Goal: Task Accomplishment & Management: Use online tool/utility

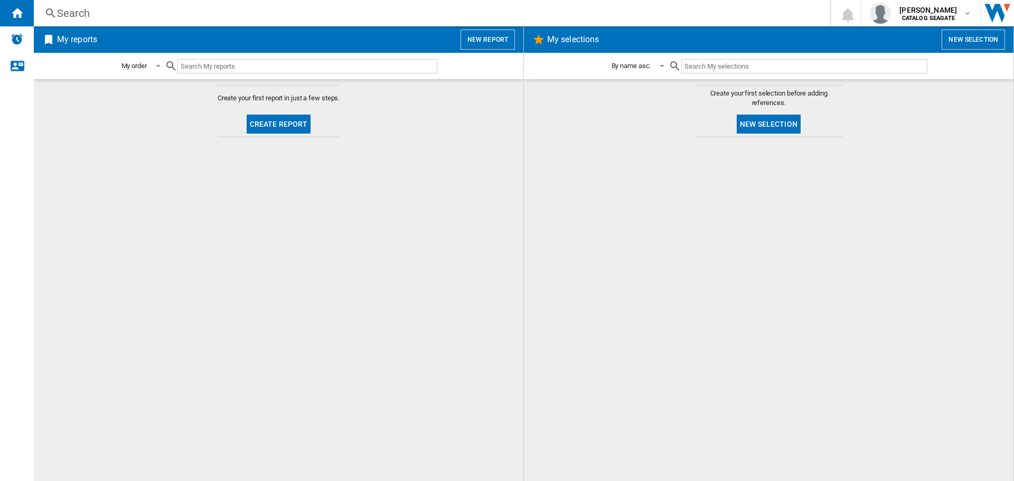
click at [491, 35] on button "New report" at bounding box center [488, 40] width 54 height 20
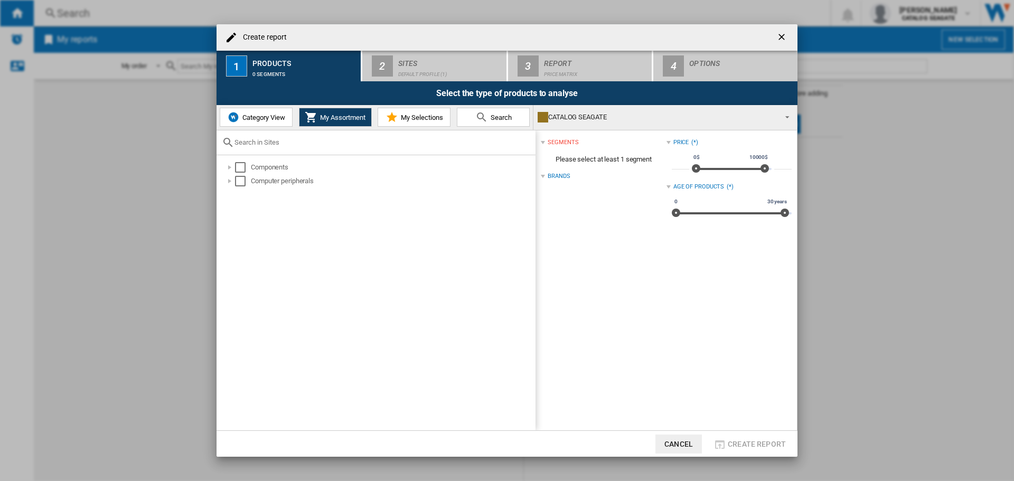
click at [256, 113] on button "Category View" at bounding box center [256, 117] width 73 height 19
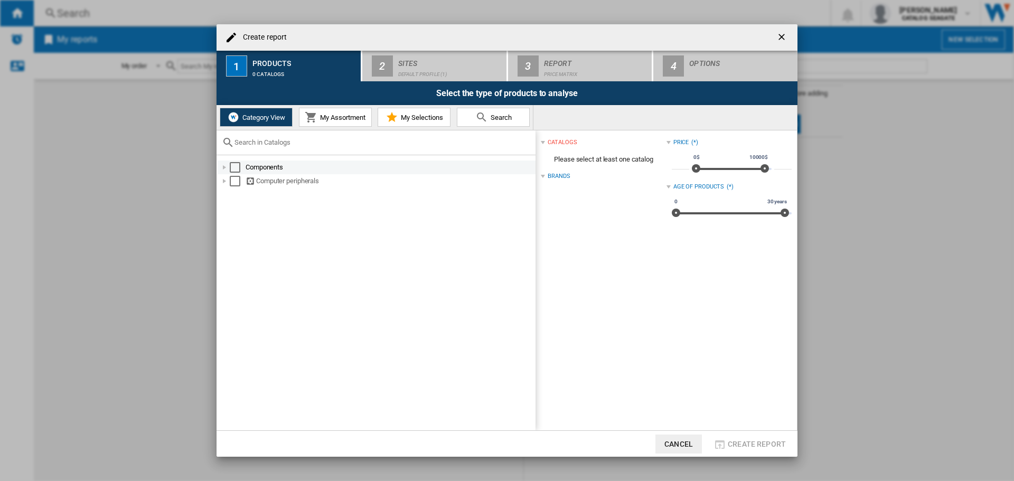
click at [223, 164] on div at bounding box center [224, 167] width 11 height 11
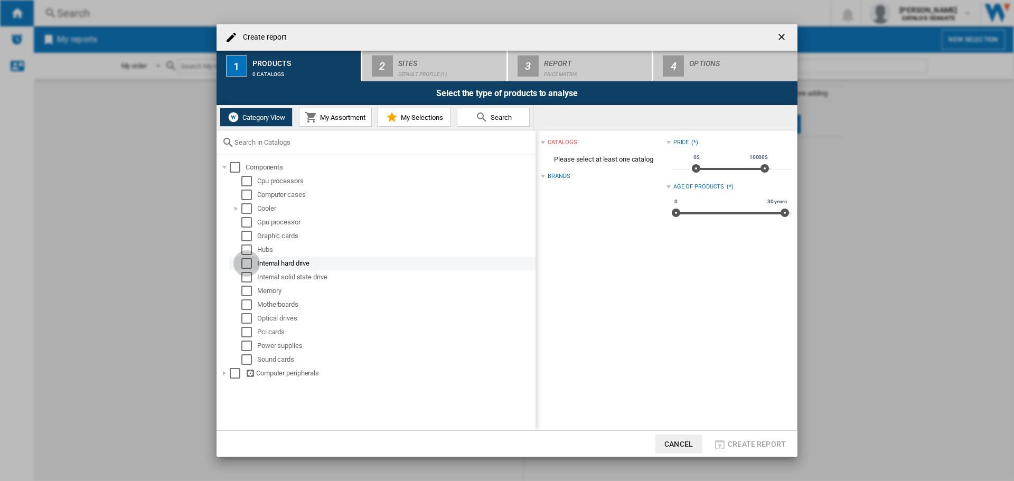
click at [248, 263] on div "Select" at bounding box center [246, 263] width 11 height 11
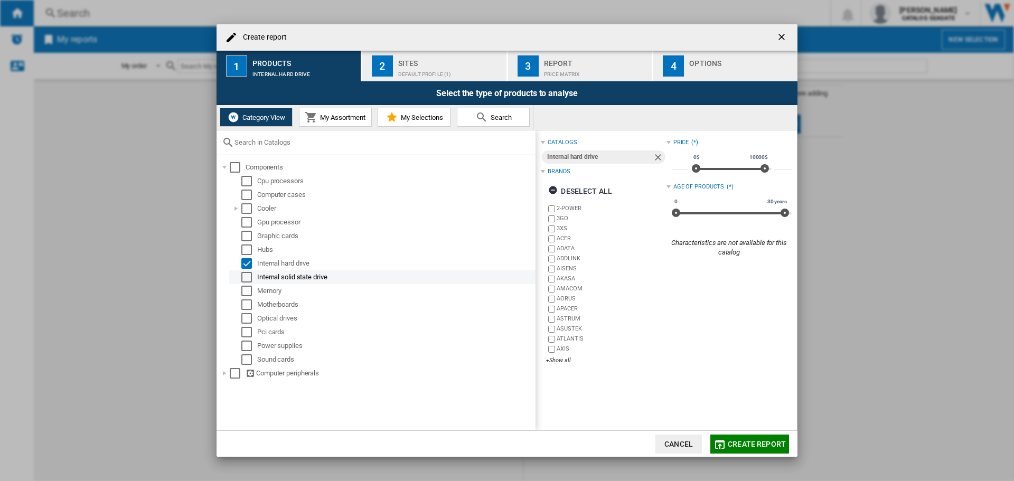
click at [248, 274] on div "Select" at bounding box center [246, 277] width 11 height 11
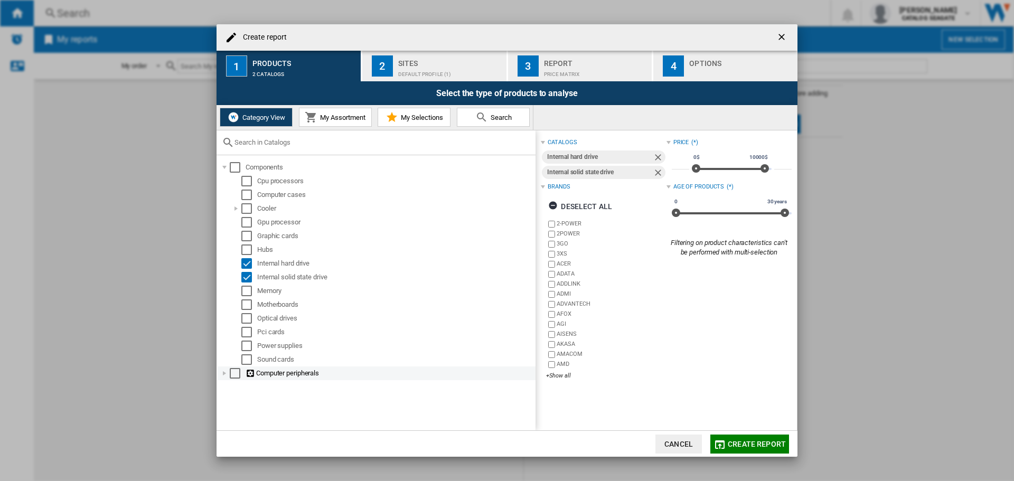
click at [222, 375] on div at bounding box center [224, 373] width 11 height 11
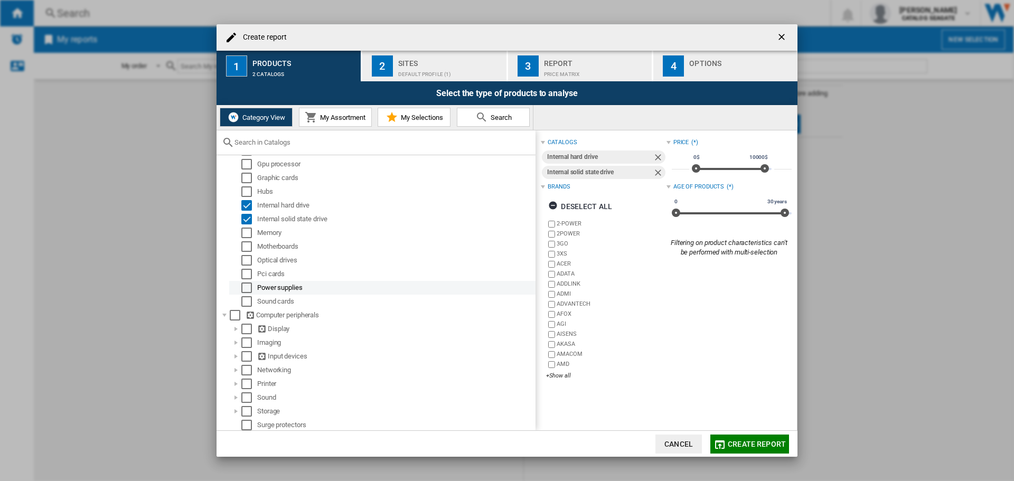
scroll to position [59, 0]
click at [238, 411] on div at bounding box center [236, 410] width 11 height 11
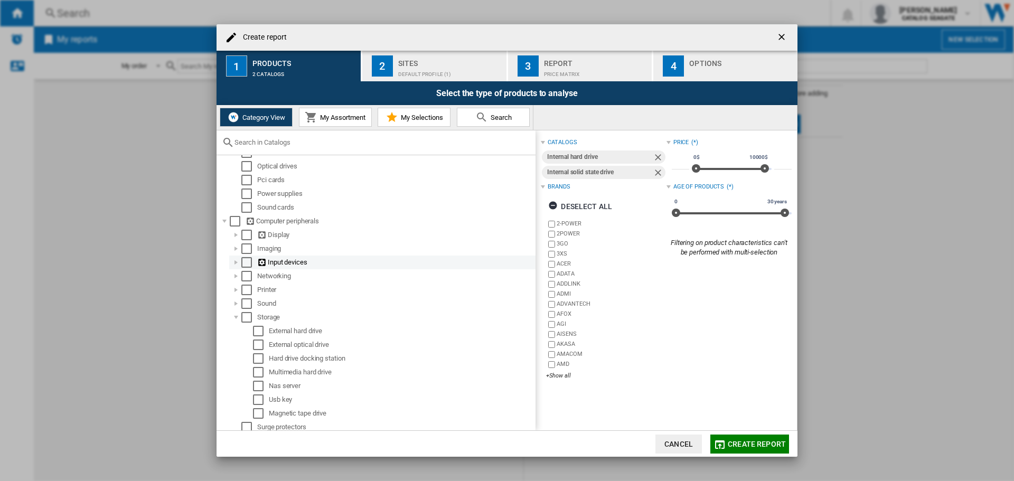
scroll to position [155, 0]
click at [261, 329] on div "Select" at bounding box center [258, 328] width 11 height 11
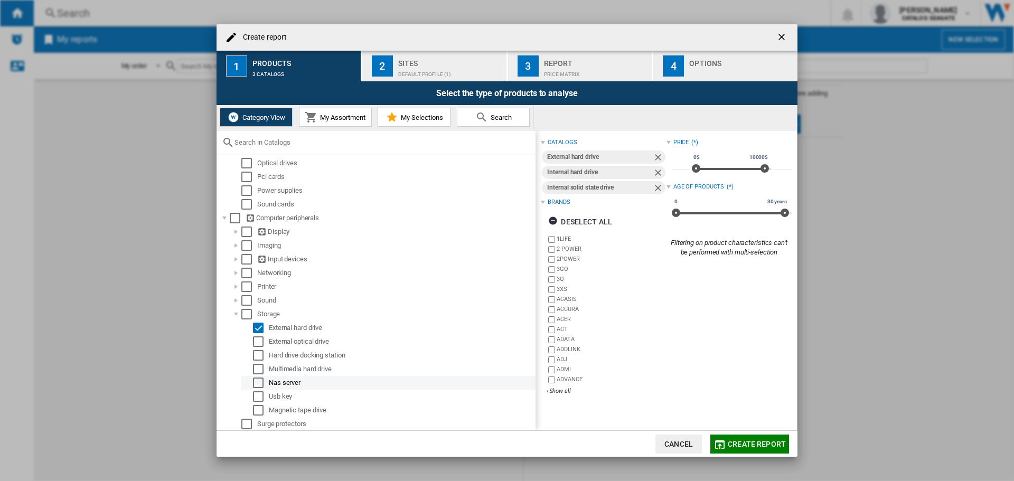
click at [258, 384] on div "Select" at bounding box center [258, 383] width 11 height 11
click at [423, 62] on div "Sites" at bounding box center [450, 60] width 104 height 11
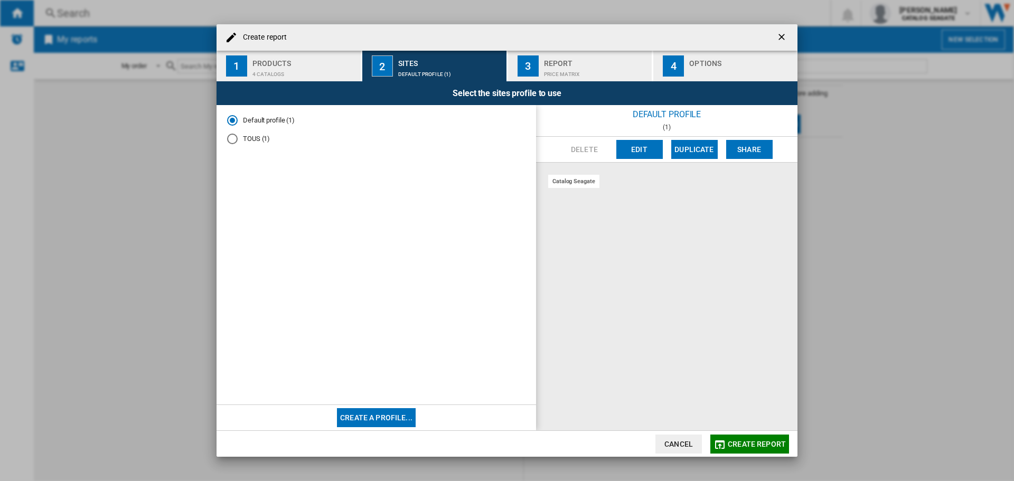
click at [289, 55] on div "Products" at bounding box center [305, 60] width 104 height 11
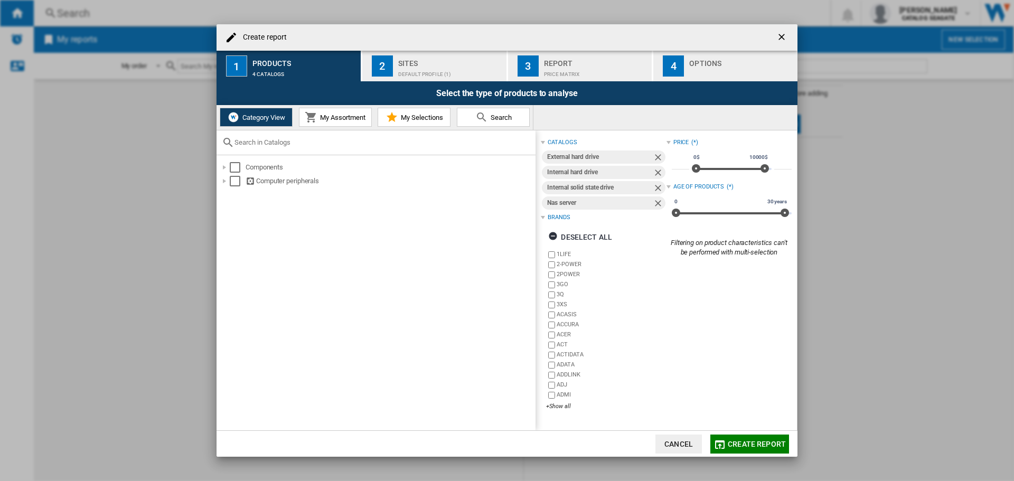
click at [419, 65] on div "Sites" at bounding box center [450, 60] width 104 height 11
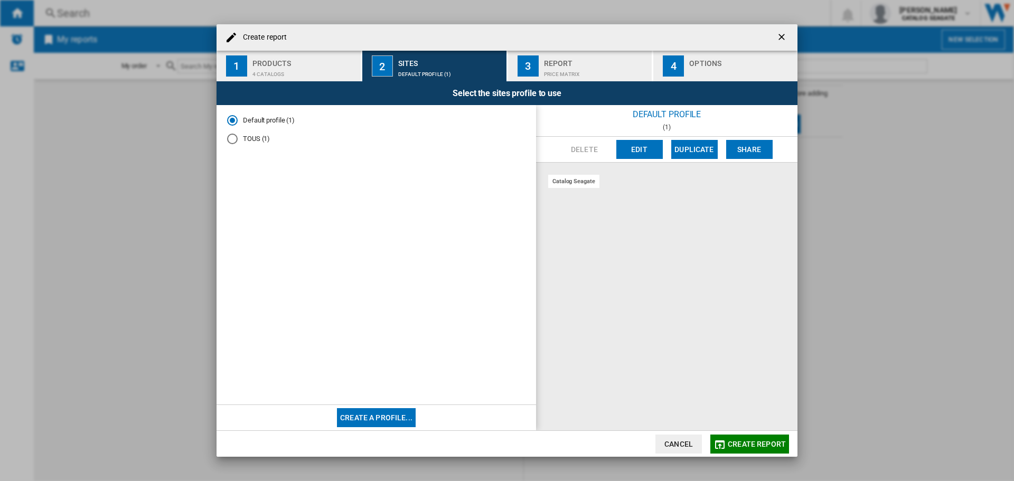
click at [235, 138] on div "TOUS (1)" at bounding box center [232, 139] width 11 height 11
click at [237, 124] on div "Default profile (1)" at bounding box center [232, 120] width 11 height 11
click at [307, 66] on div "4 catalogs" at bounding box center [305, 71] width 104 height 11
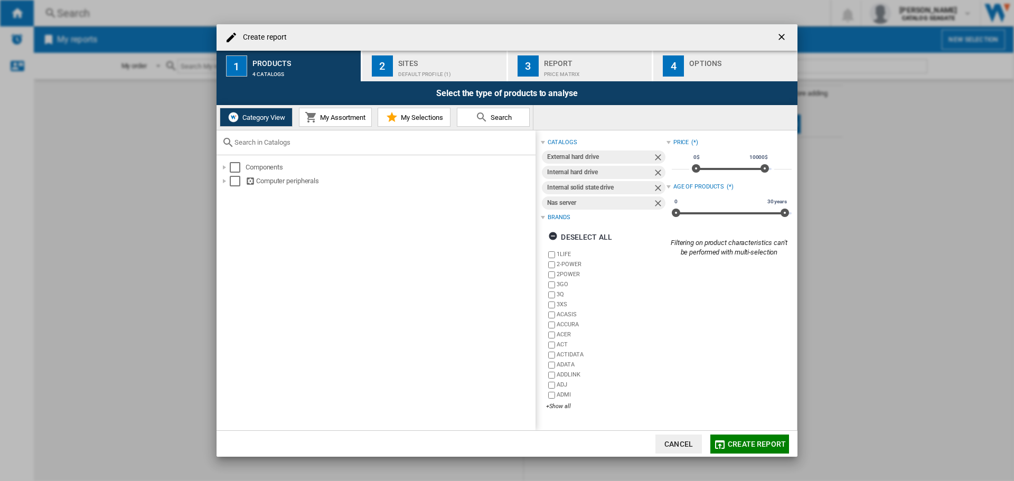
click at [432, 50] on div "Create report" at bounding box center [507, 37] width 581 height 26
click at [438, 66] on div "Default profile (1)" at bounding box center [450, 71] width 104 height 11
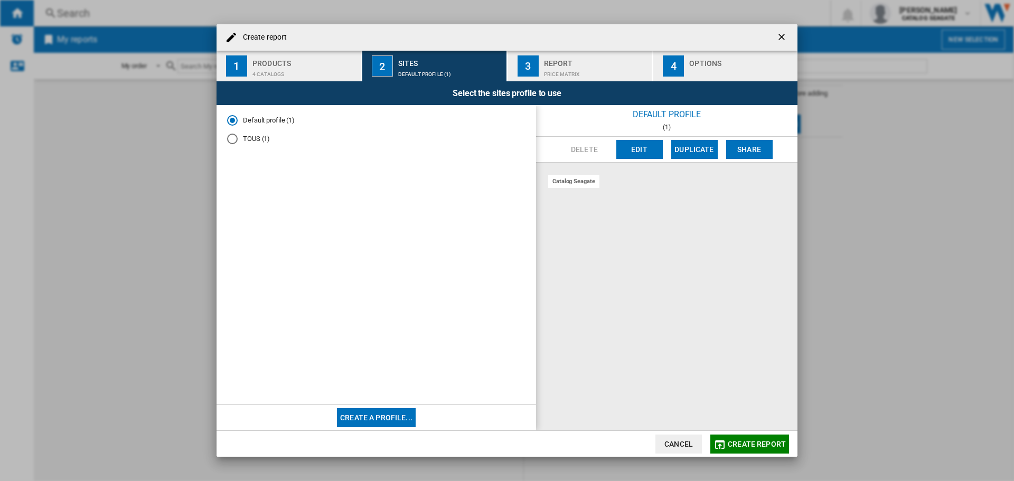
click at [548, 68] on div "Price Matrix" at bounding box center [596, 71] width 104 height 11
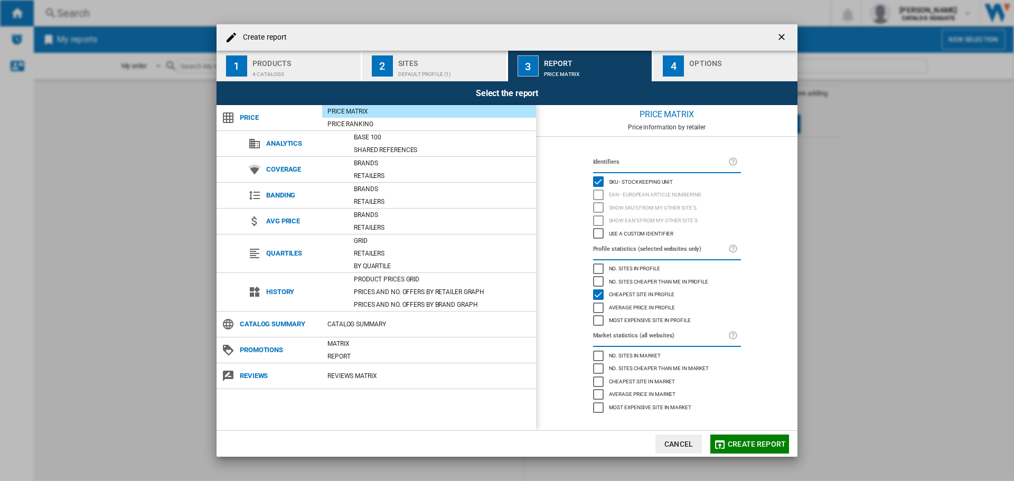
click at [699, 72] on div "button" at bounding box center [741, 71] width 104 height 11
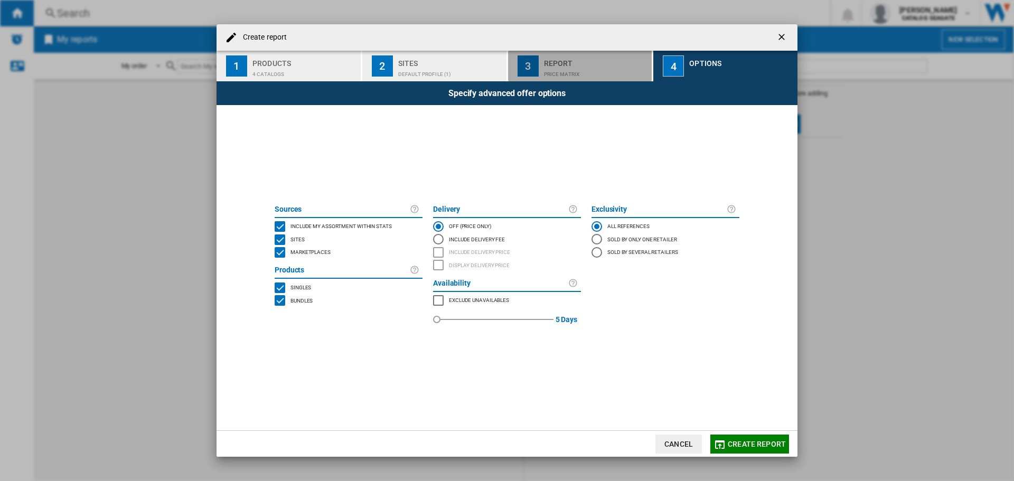
click at [609, 66] on div "Price Matrix" at bounding box center [596, 71] width 104 height 11
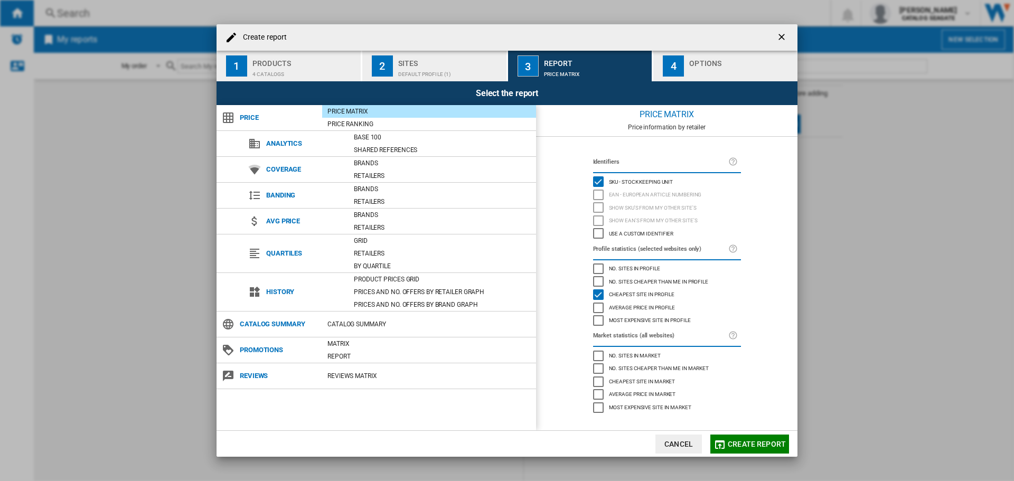
click at [492, 57] on div "Sites" at bounding box center [450, 60] width 104 height 11
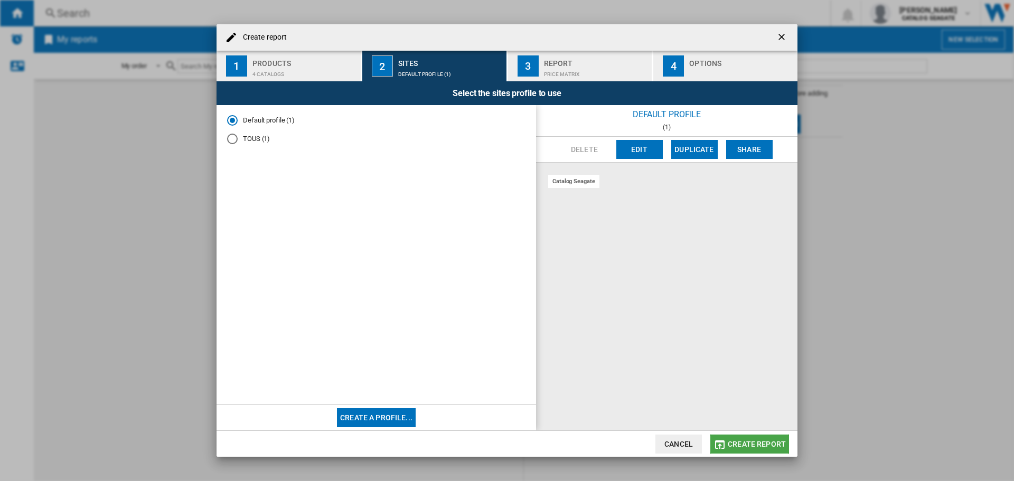
click at [755, 441] on span "Create report" at bounding box center [757, 444] width 58 height 8
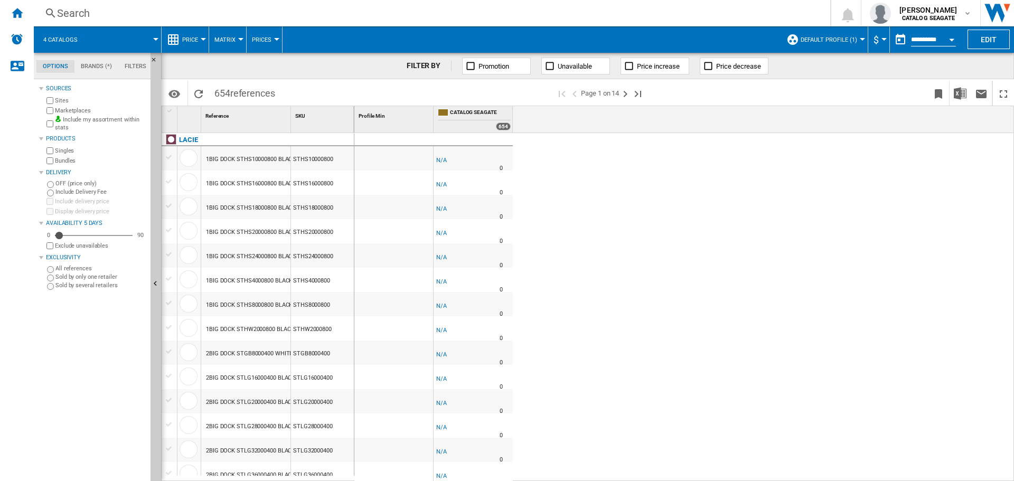
click at [852, 36] on span "Default profile (1)" at bounding box center [829, 39] width 57 height 7
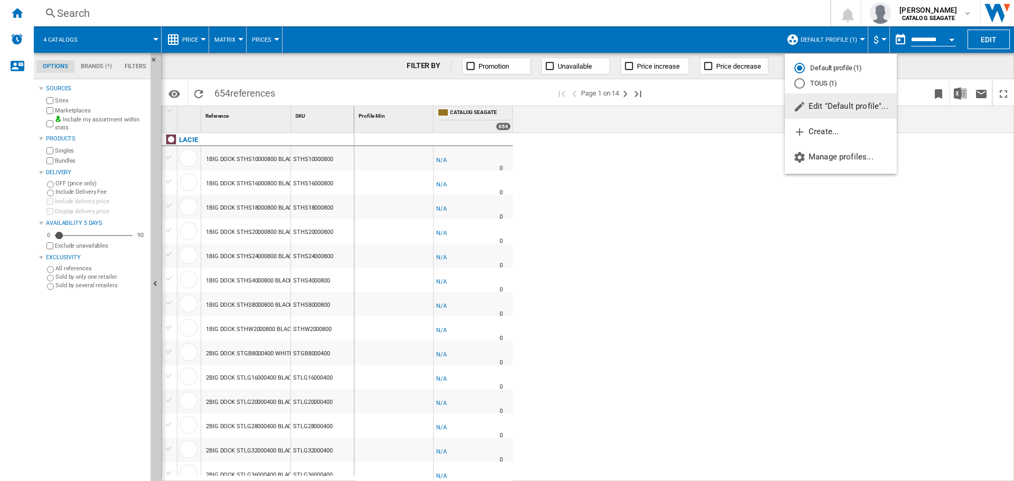
click at [799, 89] on div "Default profile (1) TOUS (1)" at bounding box center [841, 75] width 112 height 35
click at [799, 86] on div "TOUS (1)" at bounding box center [800, 83] width 11 height 11
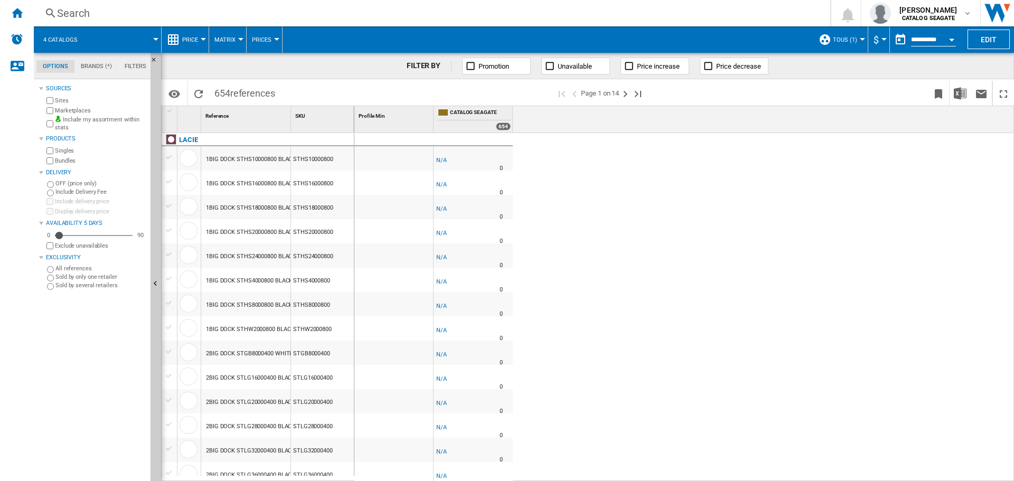
click at [856, 36] on button "TOUS (1)" at bounding box center [848, 39] width 30 height 26
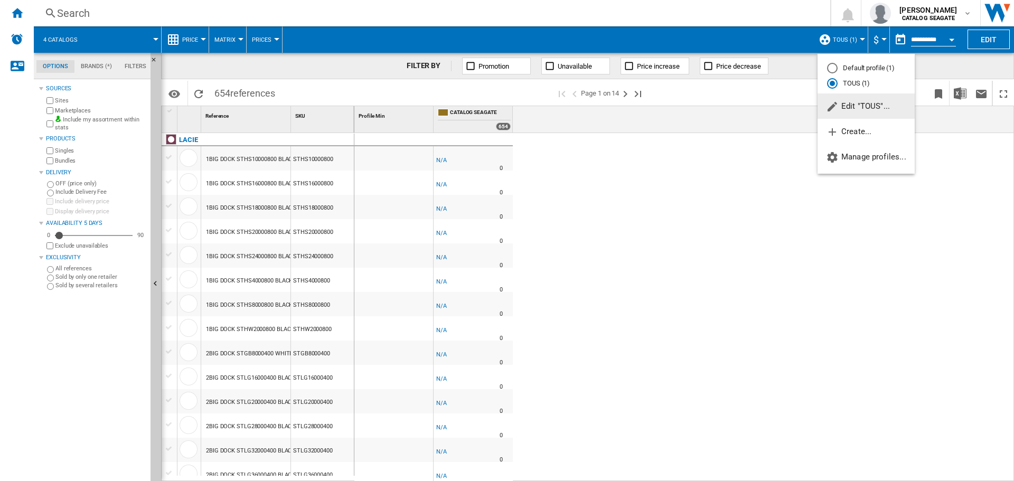
click at [839, 68] on md-radio-button "Default profile (1)" at bounding box center [866, 68] width 78 height 10
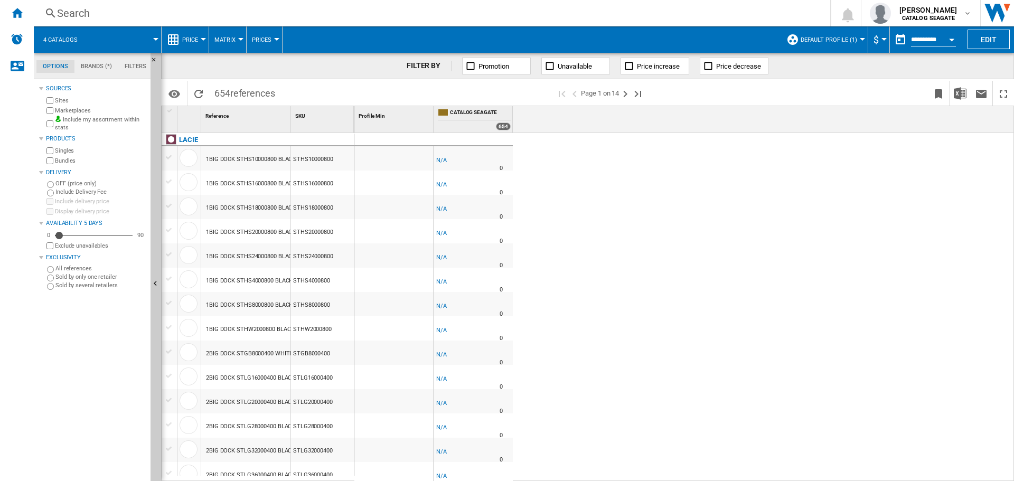
click at [860, 39] on div at bounding box center [862, 39] width 5 height 3
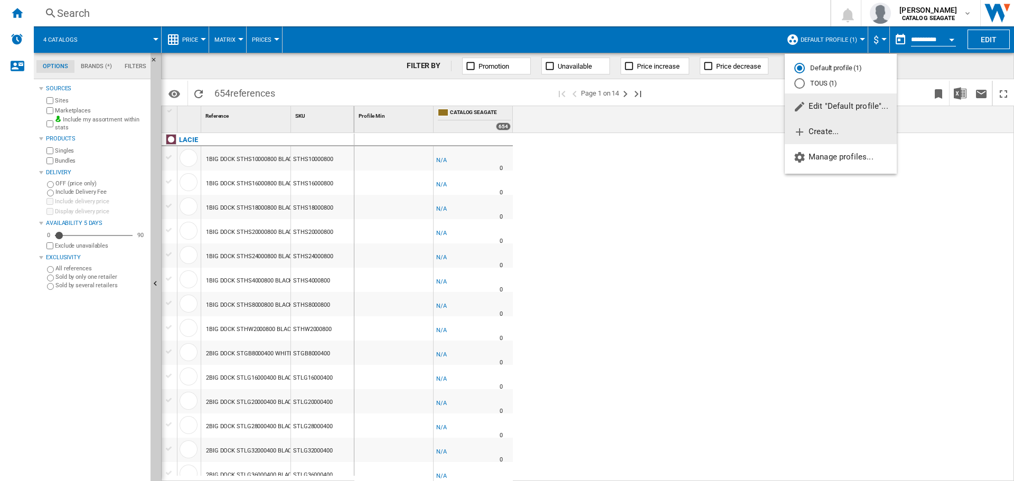
click at [847, 137] on button "Create..." at bounding box center [841, 131] width 112 height 25
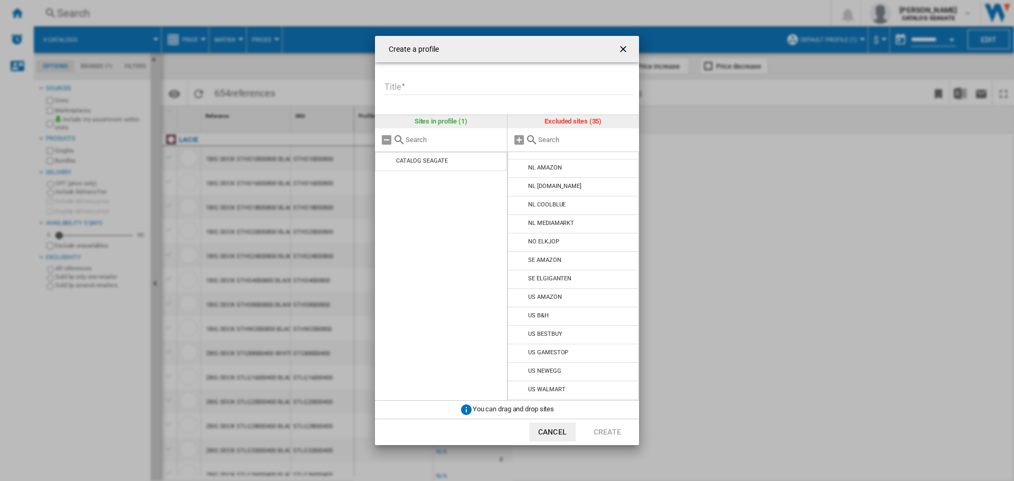
scroll to position [399, 0]
click at [548, 387] on div "US WESTERNDIGITAL" at bounding box center [556, 390] width 57 height 7
click at [519, 393] on md-icon at bounding box center [519, 391] width 13 height 13
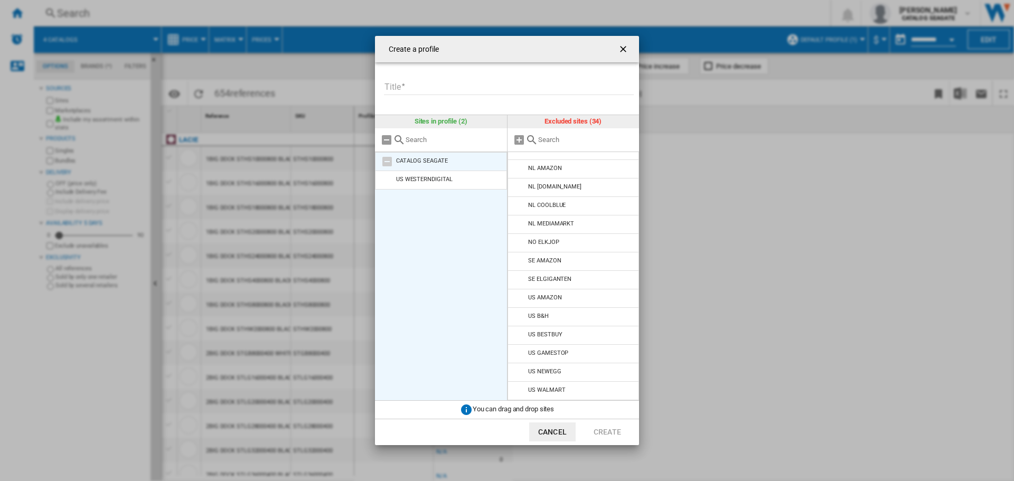
click at [386, 160] on md-icon at bounding box center [387, 161] width 13 height 13
click at [455, 302] on ul "CATALOG SEAGATE US WESTERNDIGITAL" at bounding box center [441, 276] width 132 height 249
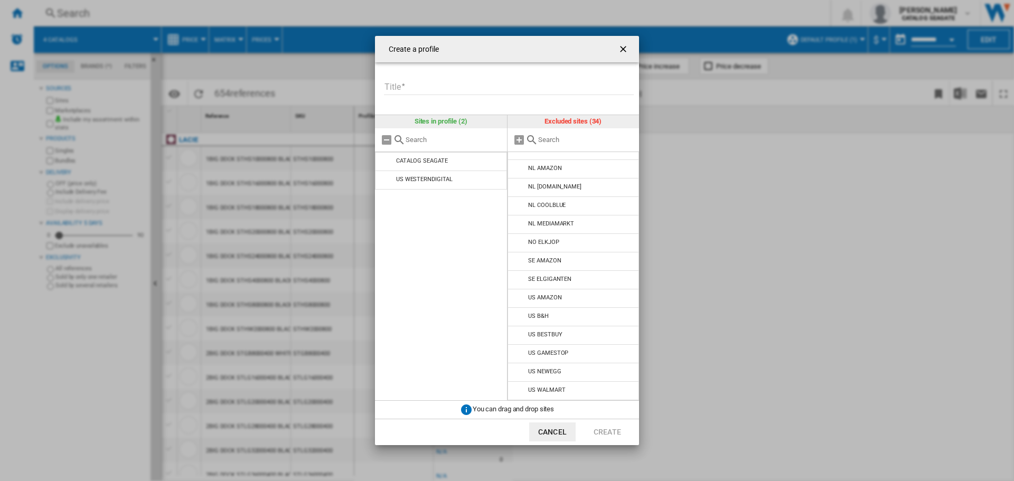
click at [427, 87] on input "Title" at bounding box center [509, 87] width 250 height 16
type input "**********"
click at [608, 434] on button "Create" at bounding box center [607, 432] width 46 height 19
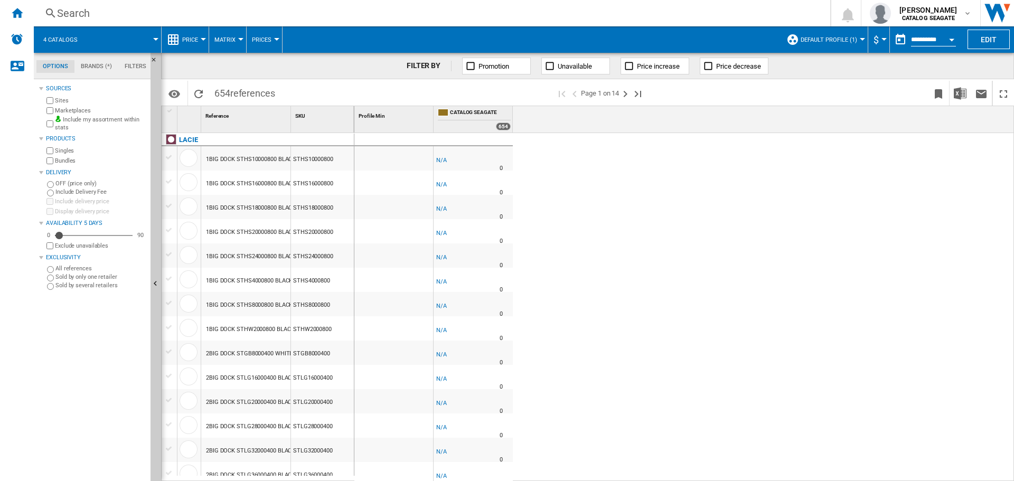
click at [857, 34] on button "Default profile (1)" at bounding box center [832, 39] width 62 height 26
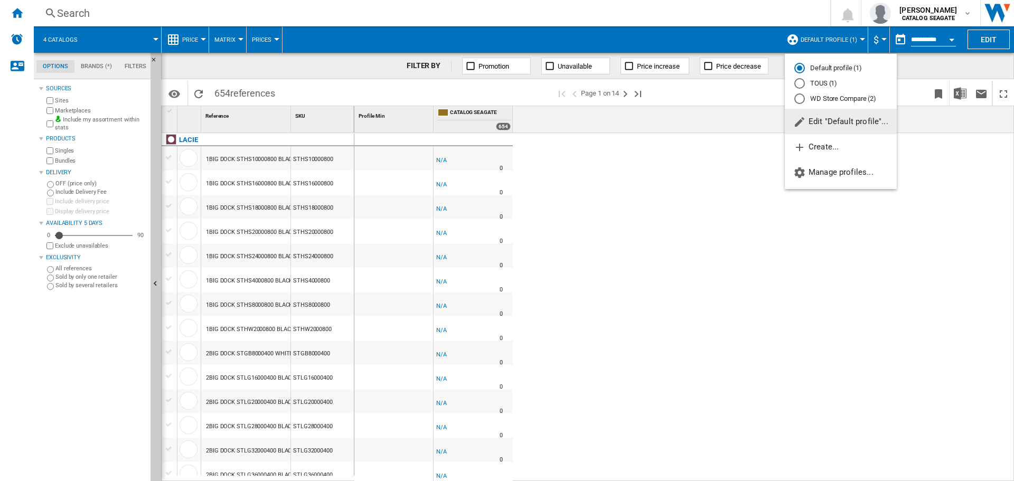
click at [841, 120] on span "Edit "Default profile"..." at bounding box center [840, 122] width 95 height 10
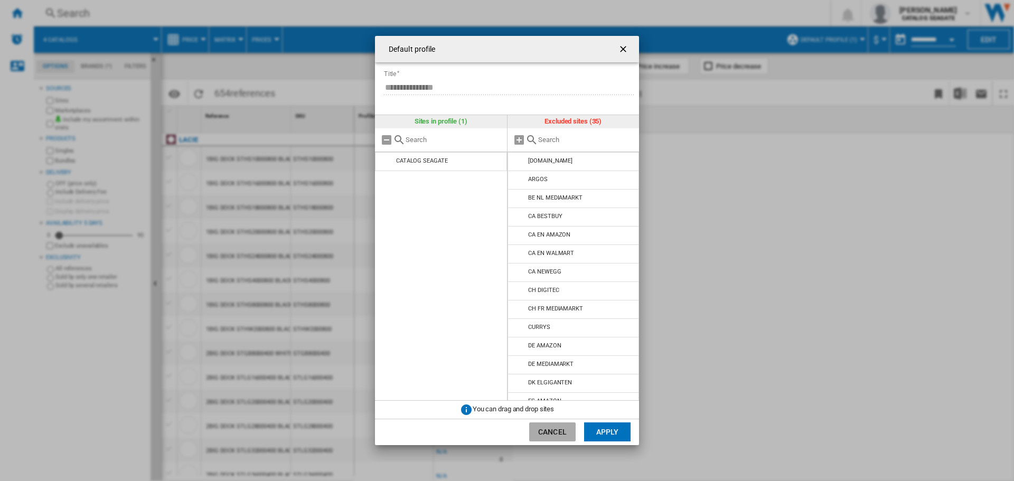
click at [559, 435] on button "Cancel" at bounding box center [552, 432] width 46 height 19
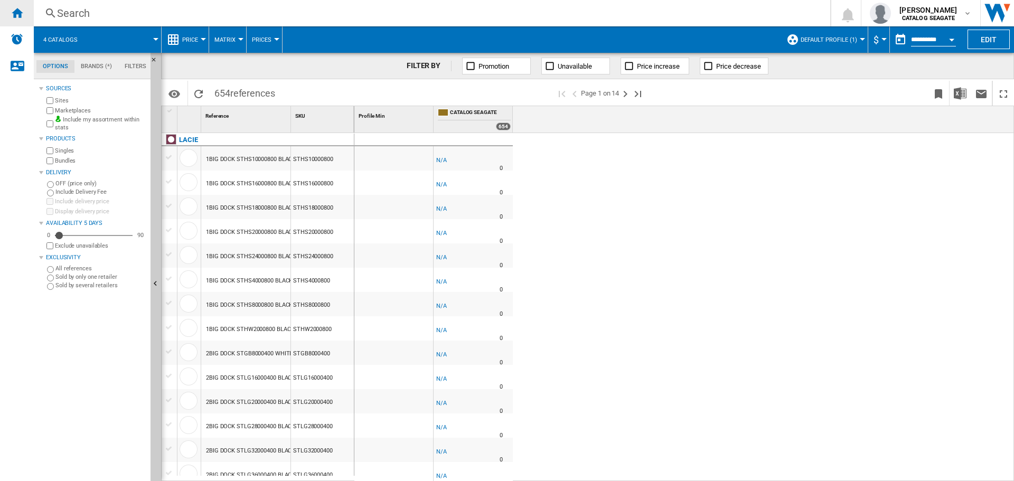
click at [18, 9] on ng-md-icon "Home" at bounding box center [17, 12] width 13 height 13
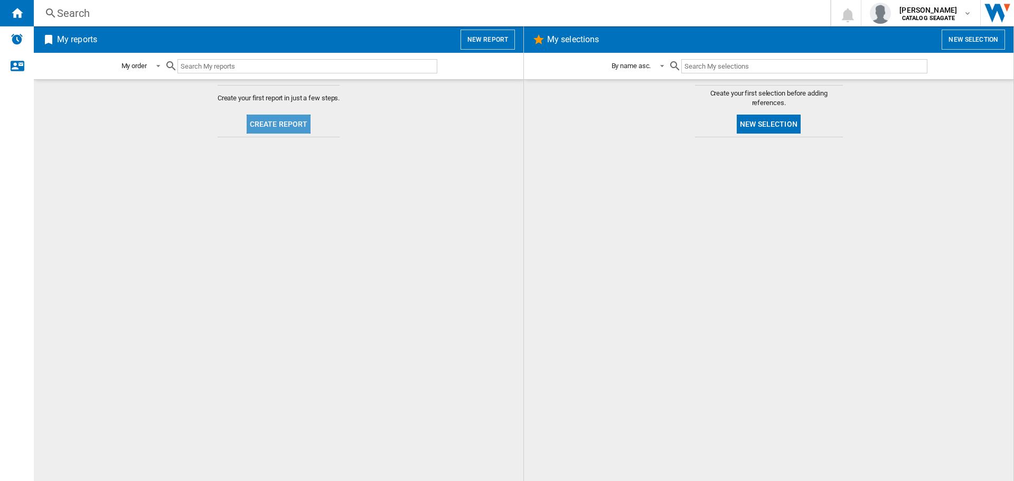
click at [286, 124] on button "Create report" at bounding box center [279, 124] width 64 height 19
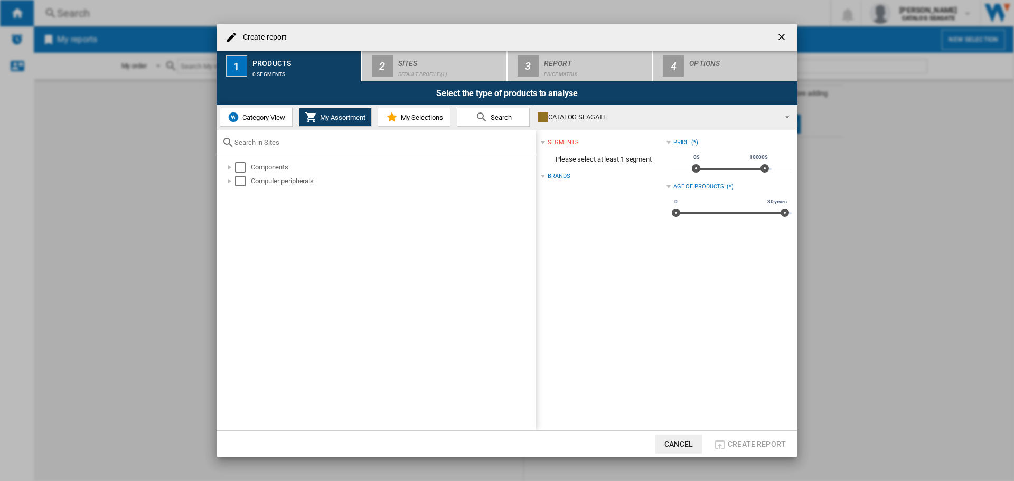
click at [268, 119] on span "Category View" at bounding box center [262, 118] width 45 height 8
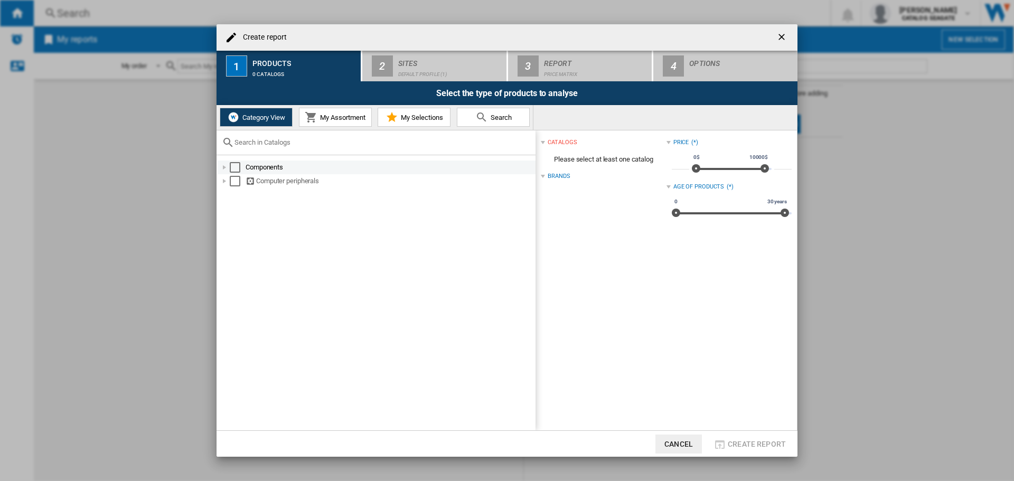
click at [222, 167] on div "Create report ..." at bounding box center [224, 167] width 11 height 11
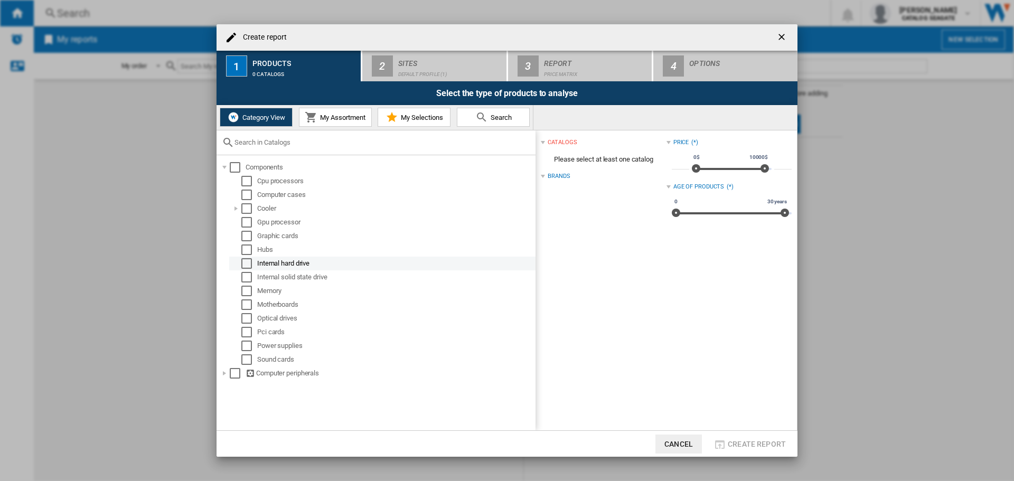
click at [245, 261] on div "Select" at bounding box center [246, 263] width 11 height 11
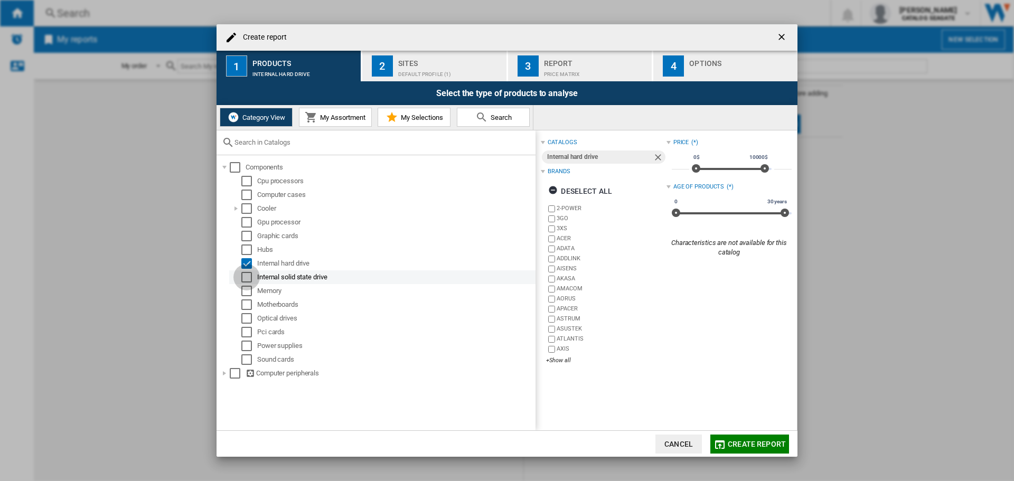
click at [246, 274] on div "Select" at bounding box center [246, 277] width 11 height 11
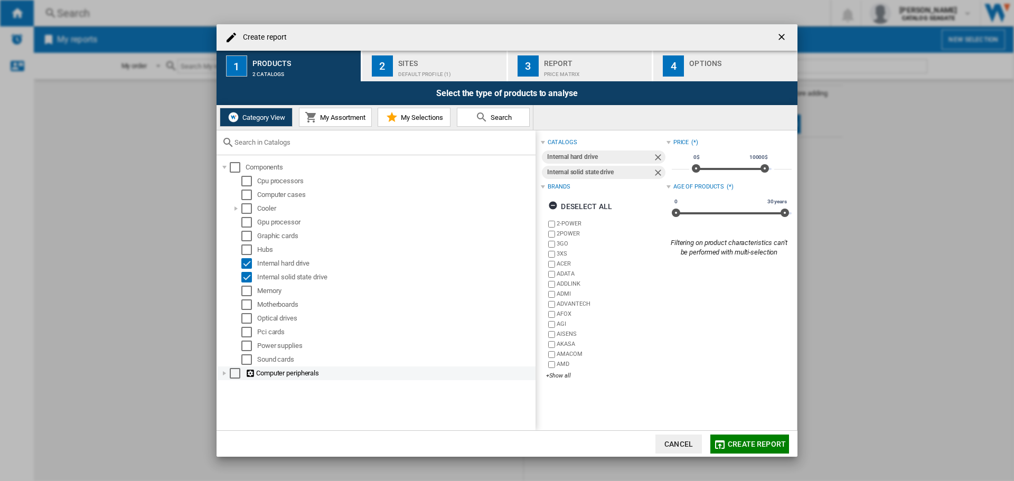
click at [225, 375] on div "Create report ..." at bounding box center [224, 373] width 11 height 11
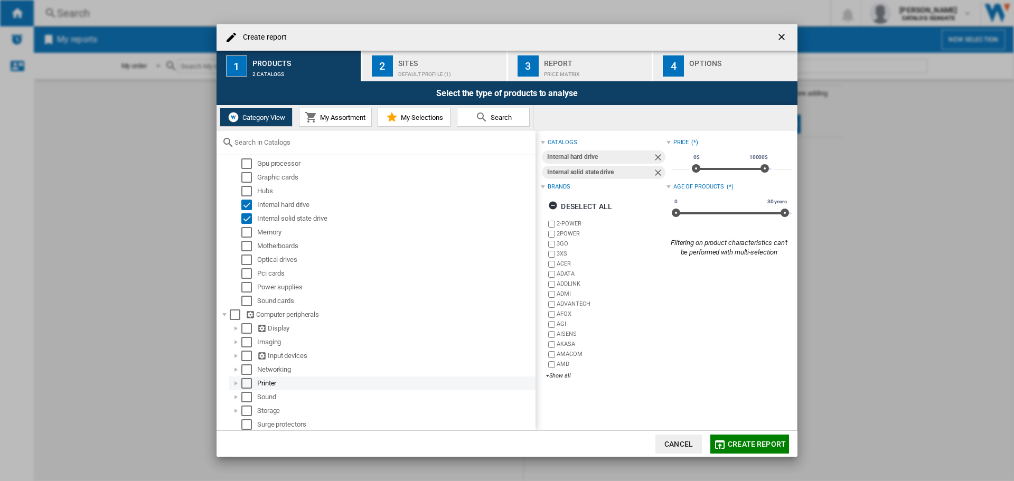
scroll to position [59, 0]
click at [236, 410] on div "Create report ..." at bounding box center [236, 410] width 11 height 11
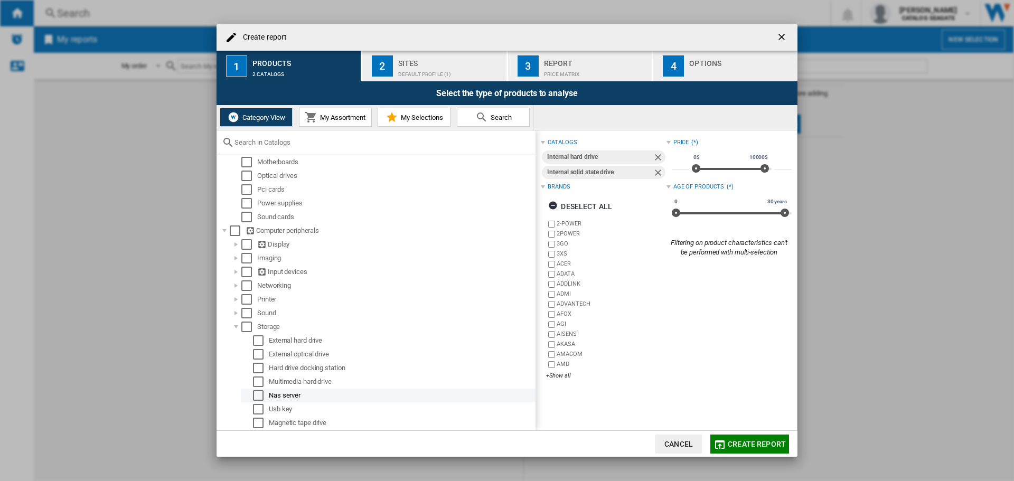
scroll to position [155, 0]
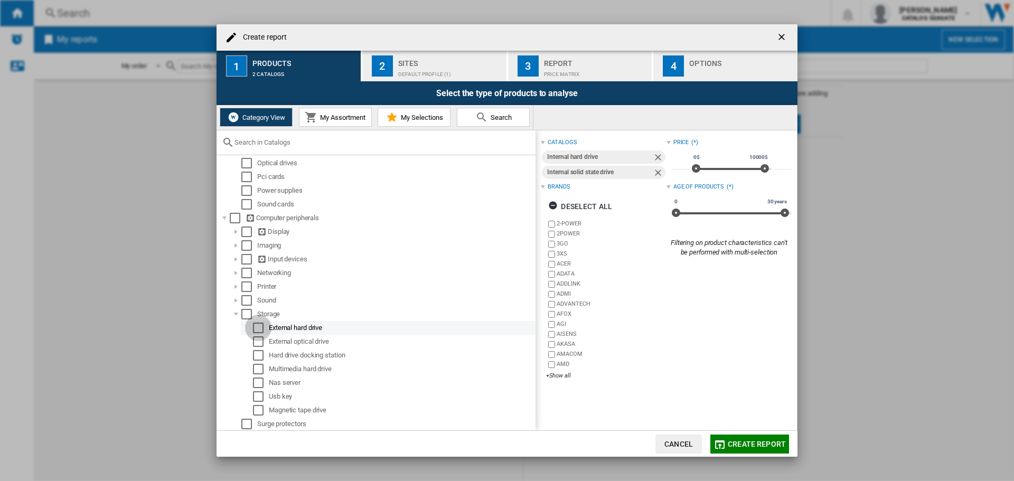
click at [257, 329] on div "Select" at bounding box center [258, 328] width 11 height 11
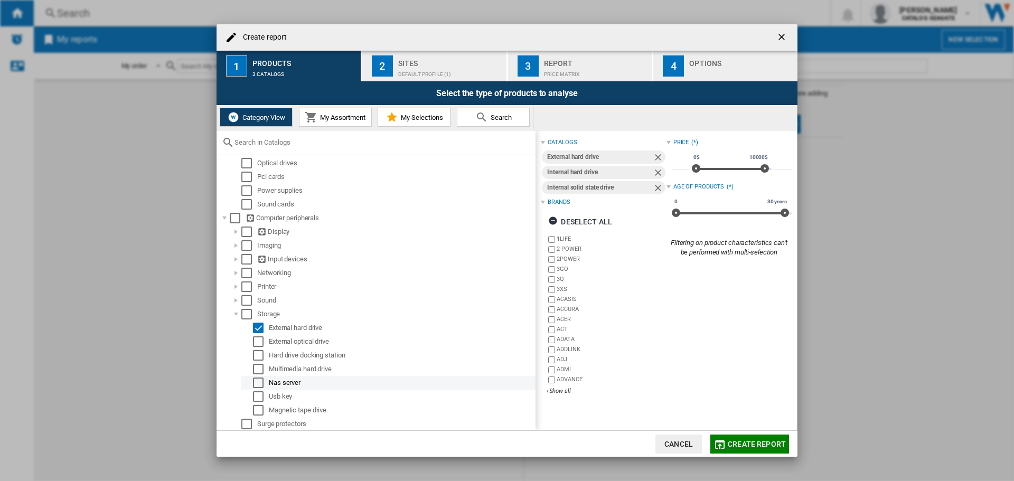
click at [276, 384] on div "Nas server" at bounding box center [401, 383] width 265 height 11
click at [260, 384] on div "Select" at bounding box center [258, 383] width 11 height 11
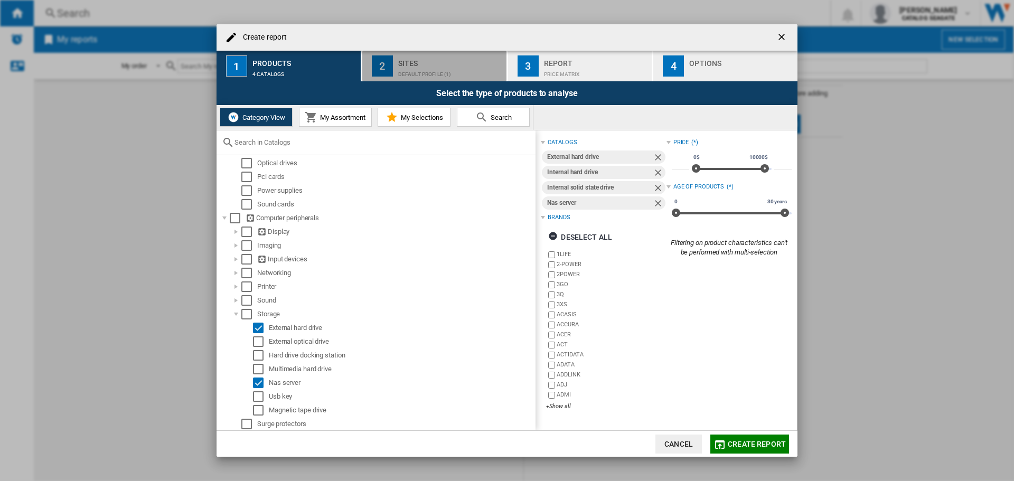
click at [407, 67] on div "Default profile (1)" at bounding box center [450, 71] width 104 height 11
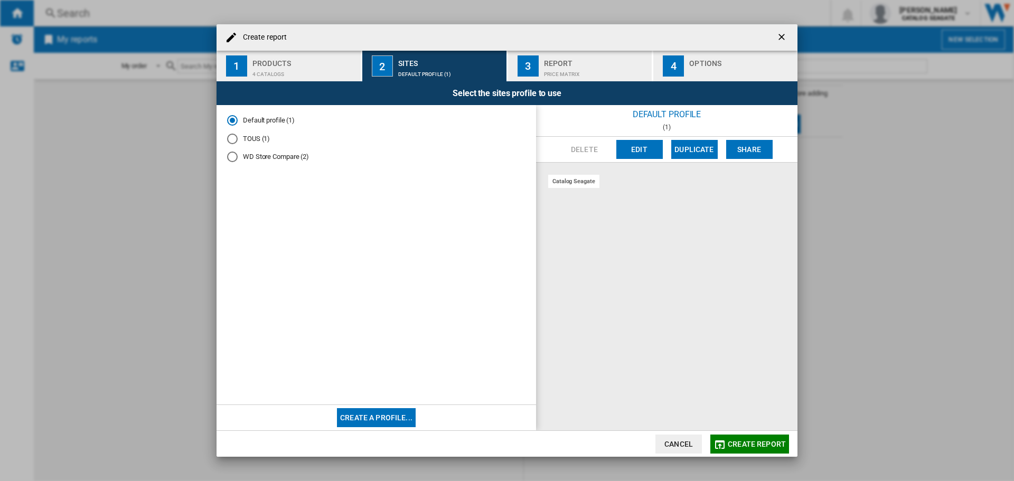
click at [648, 151] on button "Edit" at bounding box center [639, 149] width 46 height 19
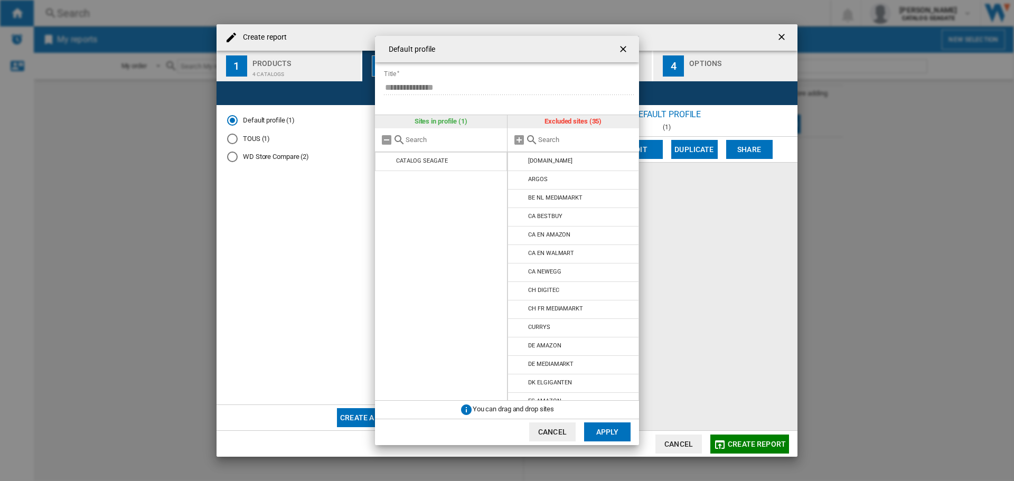
scroll to position [399, 0]
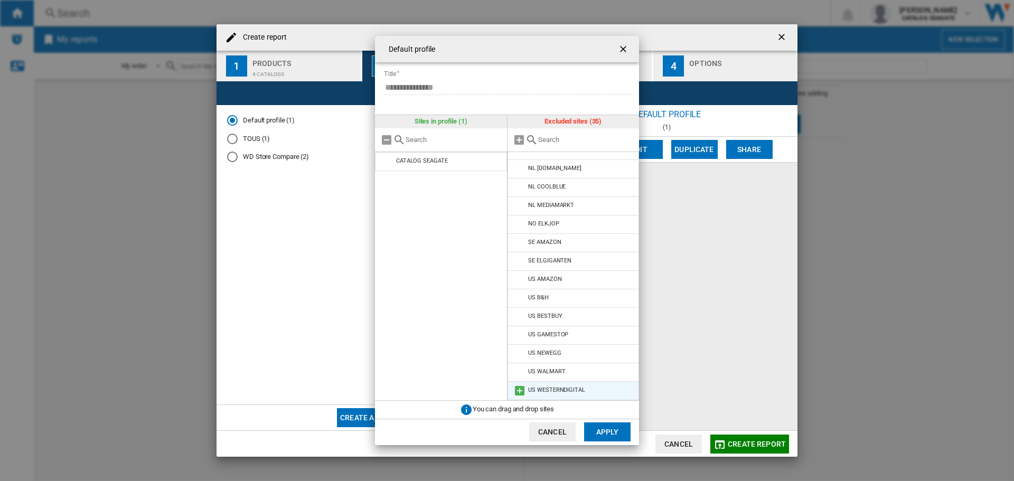
click at [555, 390] on div "US WESTERNDIGITAL" at bounding box center [556, 390] width 57 height 7
click at [519, 390] on md-icon "Default profile ..." at bounding box center [519, 391] width 13 height 13
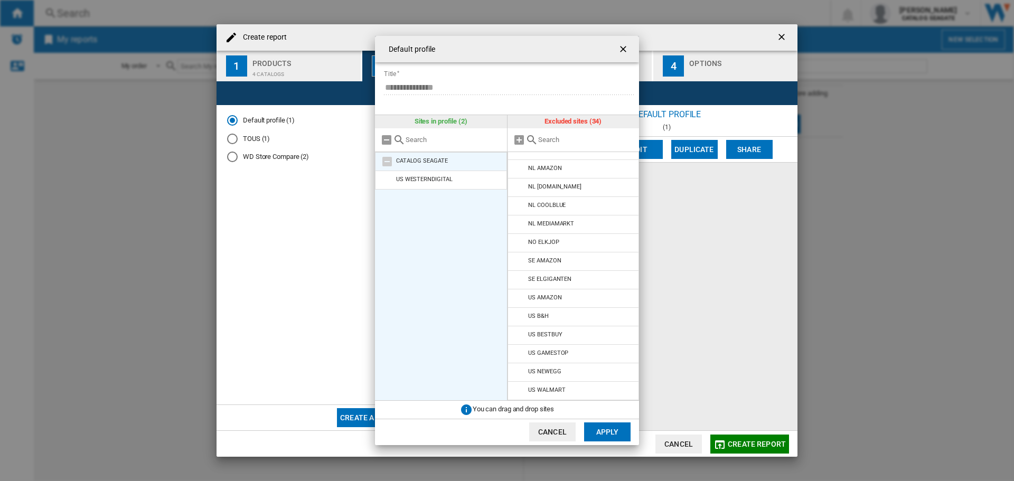
click at [422, 156] on li "CATALOG SEAGATE" at bounding box center [441, 161] width 132 height 19
click at [389, 161] on md-icon "Default profile ..." at bounding box center [387, 161] width 13 height 13
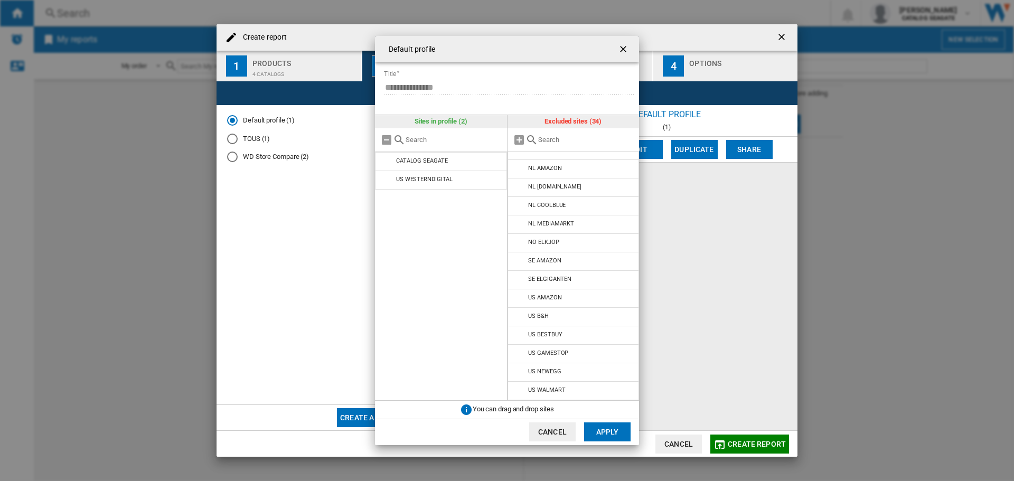
click at [615, 435] on button "Apply" at bounding box center [607, 432] width 46 height 19
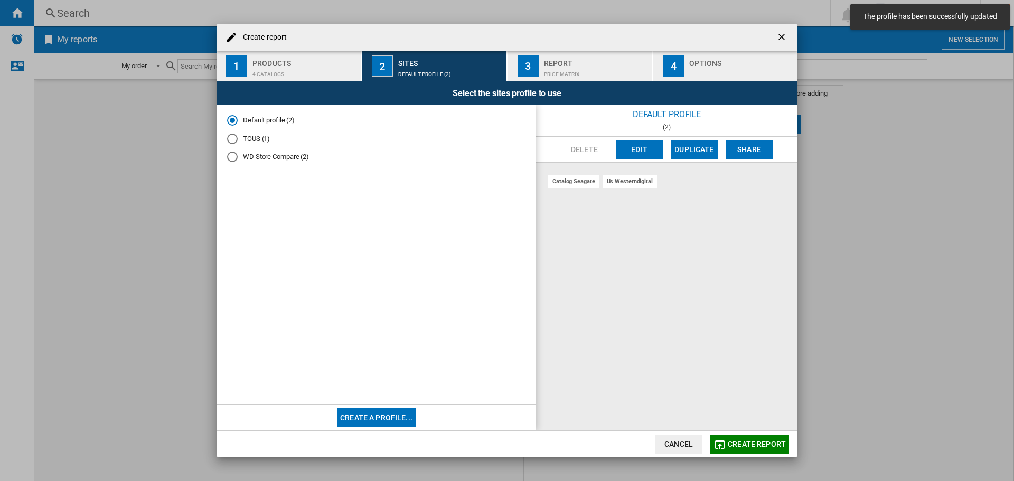
click at [574, 184] on div "catalog seagate" at bounding box center [573, 181] width 51 height 13
click at [235, 158] on div "WD Store Compare (2)" at bounding box center [232, 157] width 11 height 11
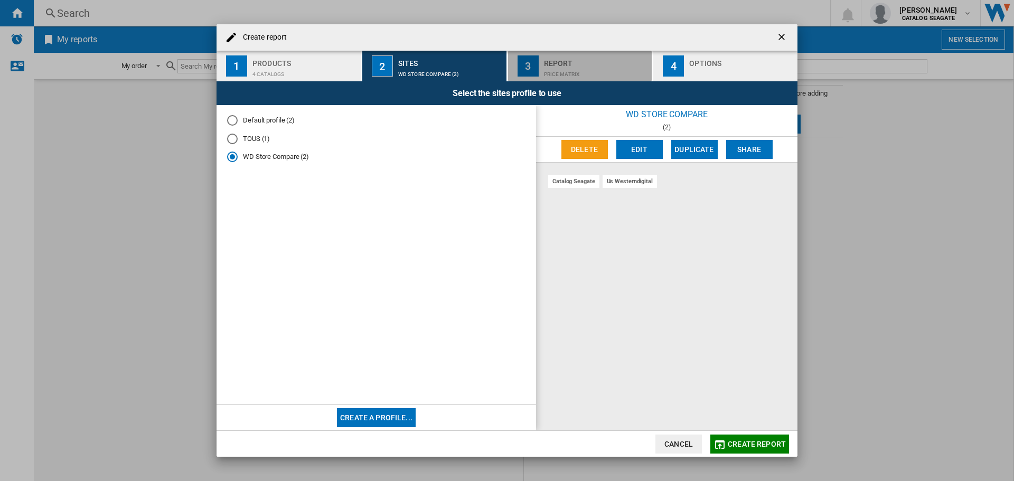
click at [585, 68] on div "Price Matrix" at bounding box center [596, 71] width 104 height 11
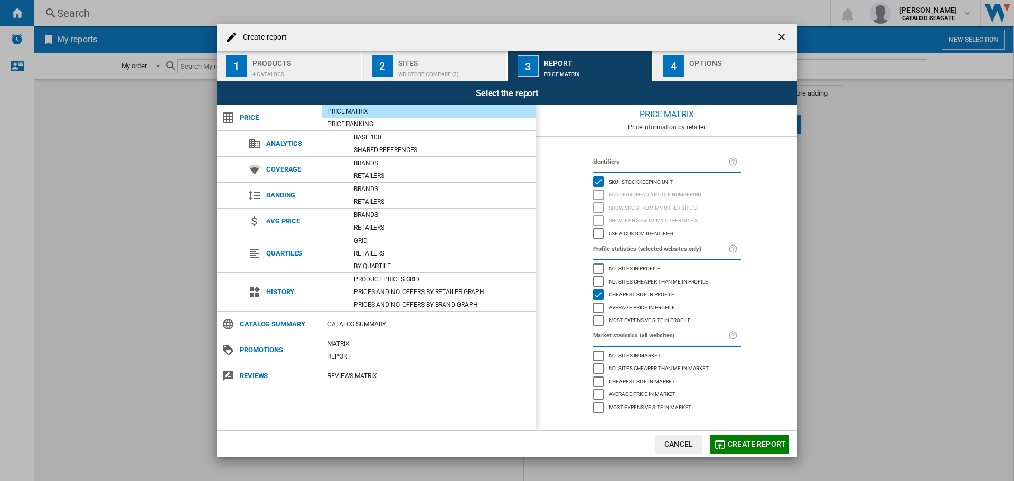
click at [703, 58] on div "Options" at bounding box center [741, 60] width 104 height 11
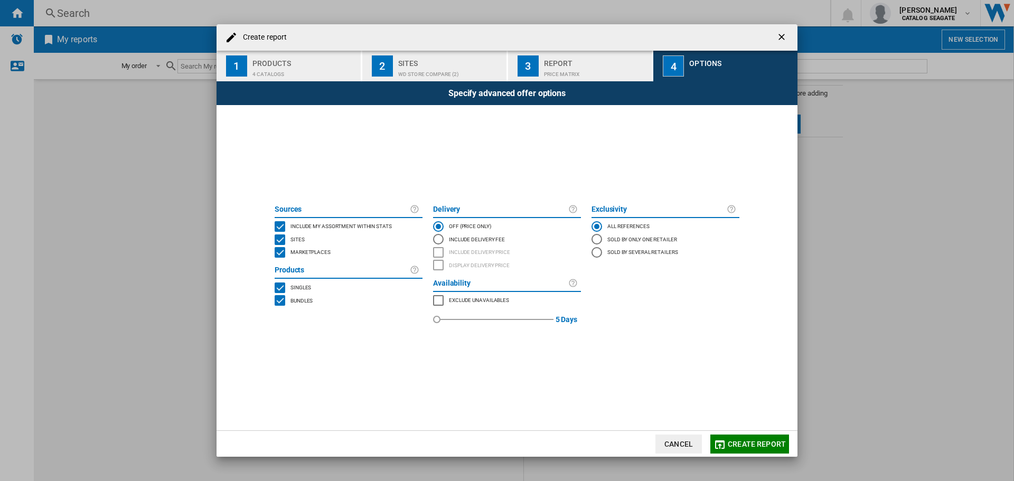
click at [747, 444] on span "Create report" at bounding box center [757, 444] width 58 height 8
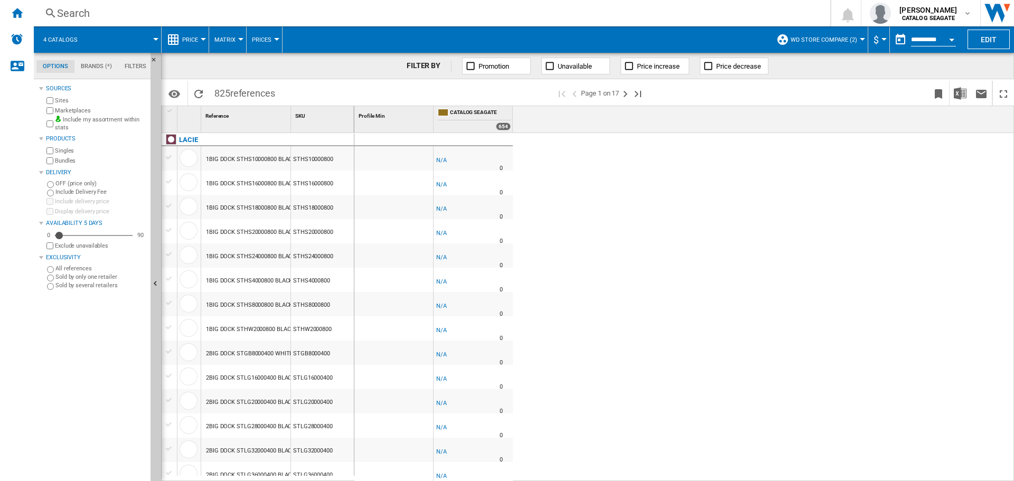
click at [855, 36] on button "WD Store Compare (2)" at bounding box center [827, 39] width 72 height 26
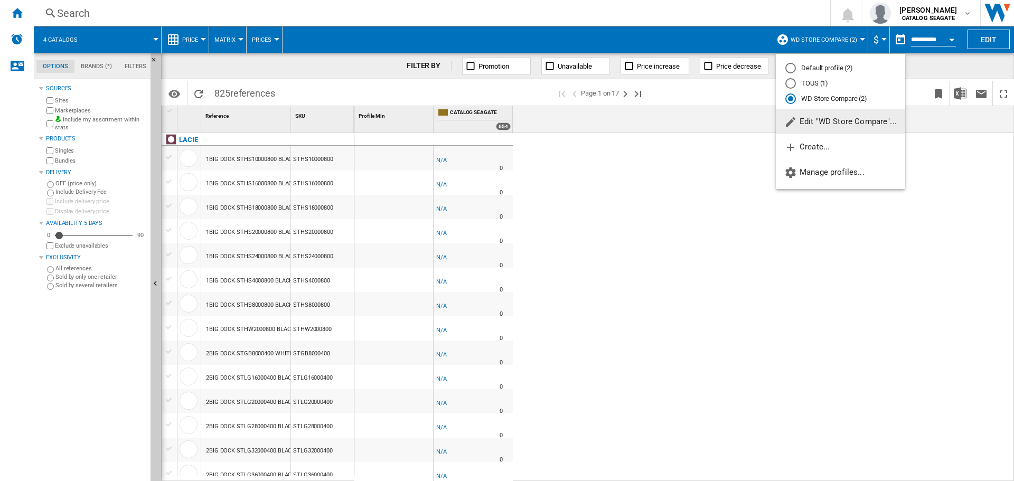
click at [810, 94] on md-radio-button "WD Store Compare (2)" at bounding box center [841, 99] width 110 height 10
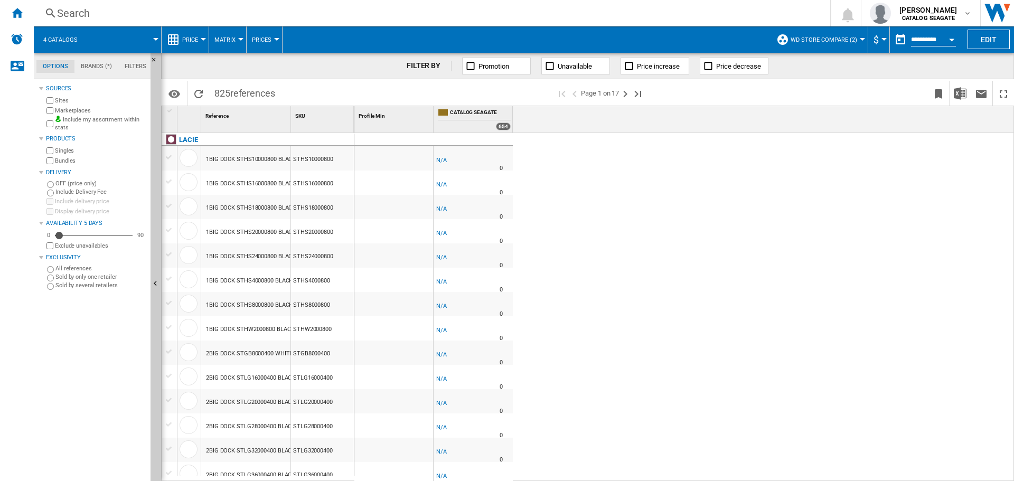
click at [838, 39] on span "WD Store Compare (2)" at bounding box center [824, 39] width 67 height 7
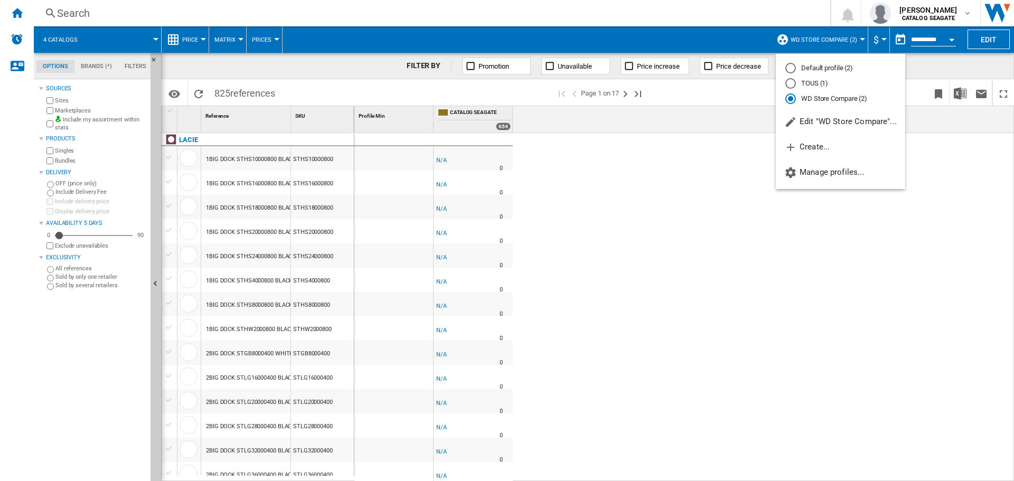
click at [590, 181] on md-backdrop at bounding box center [507, 240] width 1014 height 481
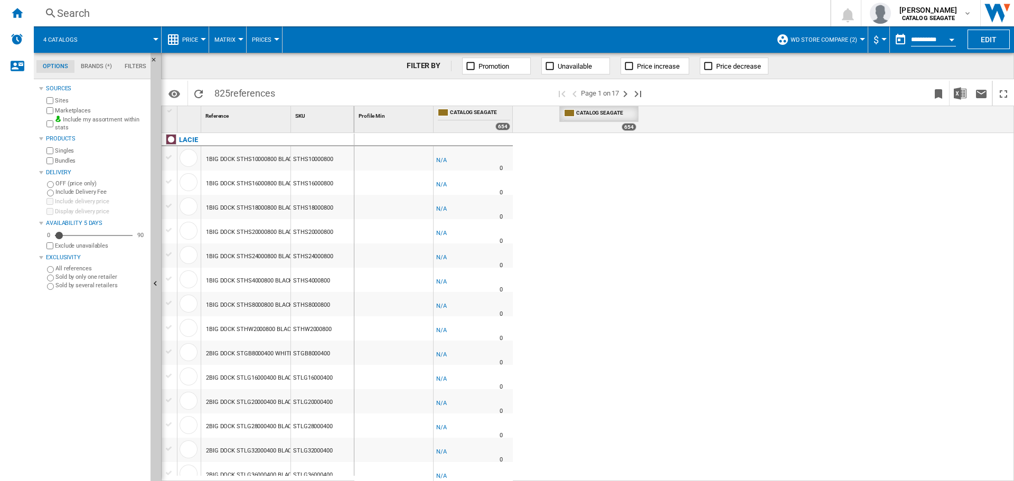
drag, startPoint x: 469, startPoint y: 109, endPoint x: 608, endPoint y: 135, distance: 141.2
click at [602, 133] on div "Profile Min 1 CATALOG [GEOGRAPHIC_DATA] 654 CATALOG [GEOGRAPHIC_DATA] 654" at bounding box center [683, 119] width 659 height 27
click at [859, 34] on button "WD Store Compare (2)" at bounding box center [827, 39] width 72 height 26
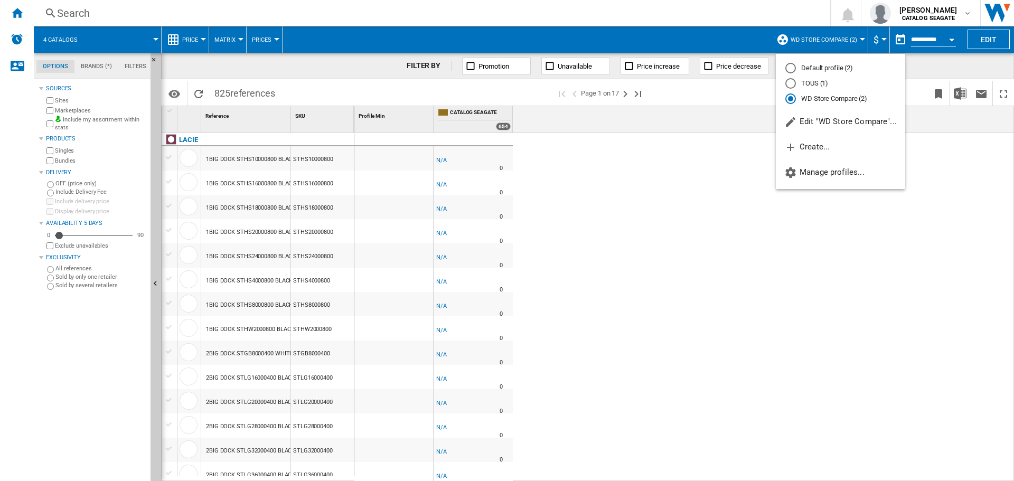
click at [673, 287] on md-backdrop at bounding box center [507, 240] width 1014 height 481
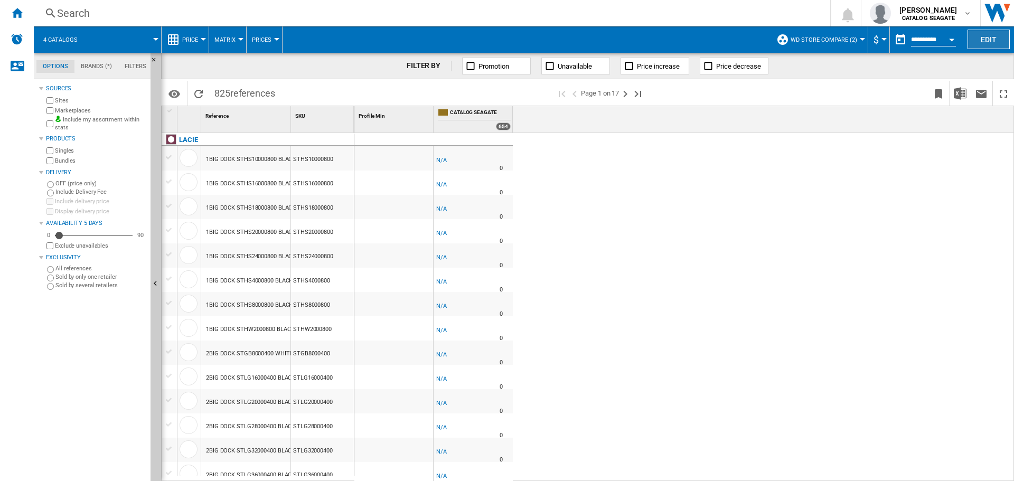
click at [978, 38] on button "Edit" at bounding box center [989, 40] width 42 height 20
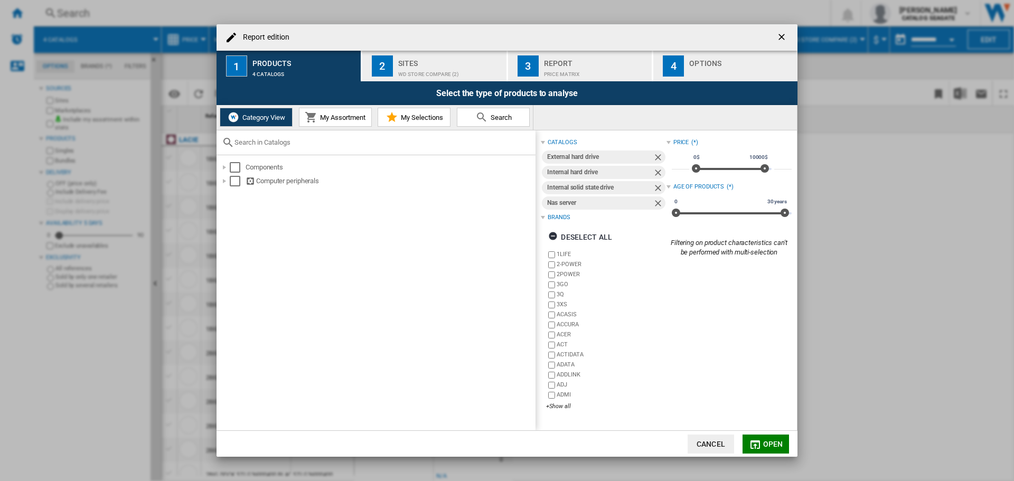
click at [478, 63] on div "Sites" at bounding box center [450, 60] width 104 height 11
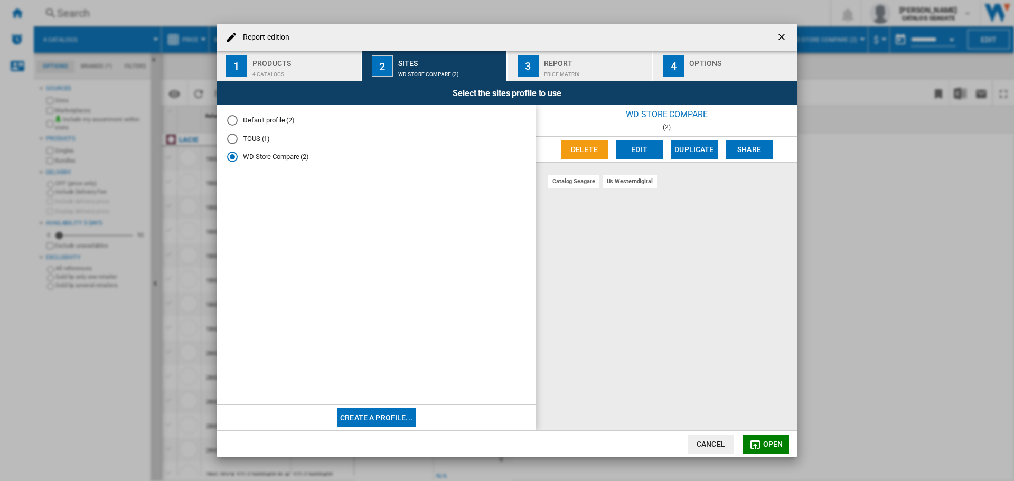
click at [580, 181] on div "catalog seagate" at bounding box center [573, 181] width 51 height 13
click at [582, 148] on button "Delete" at bounding box center [585, 149] width 46 height 19
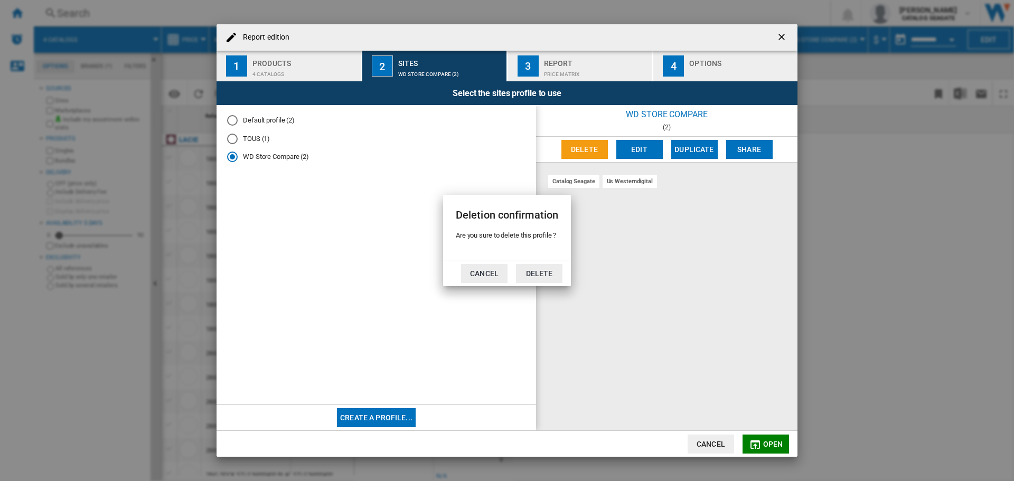
click at [476, 277] on button "Cancel" at bounding box center [484, 273] width 46 height 19
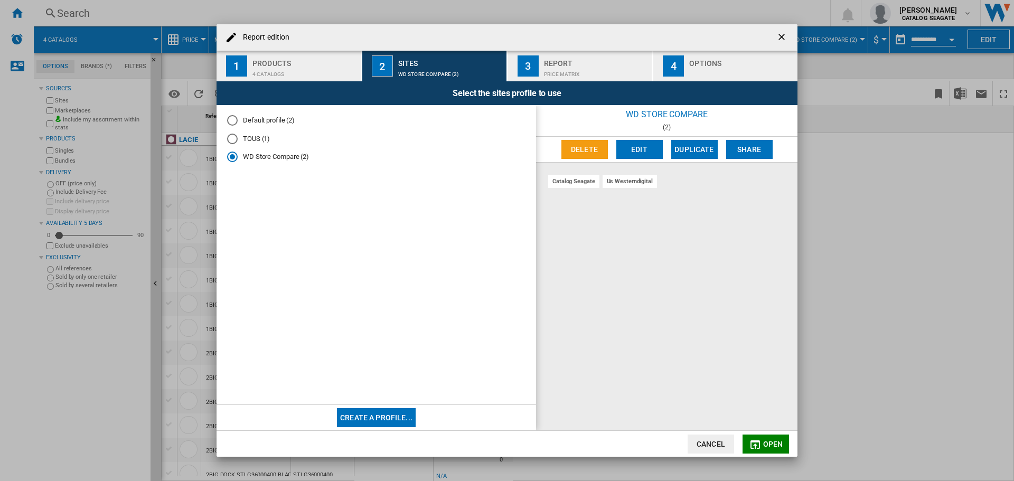
click at [572, 182] on div "catalog seagate" at bounding box center [573, 181] width 51 height 13
click at [236, 115] on div "Default profile (2)" at bounding box center [232, 120] width 11 height 11
drag, startPoint x: 578, startPoint y: 180, endPoint x: 602, endPoint y: 198, distance: 30.2
click at [602, 198] on div "catalog seagate us westerndigital" at bounding box center [666, 297] width 261 height 268
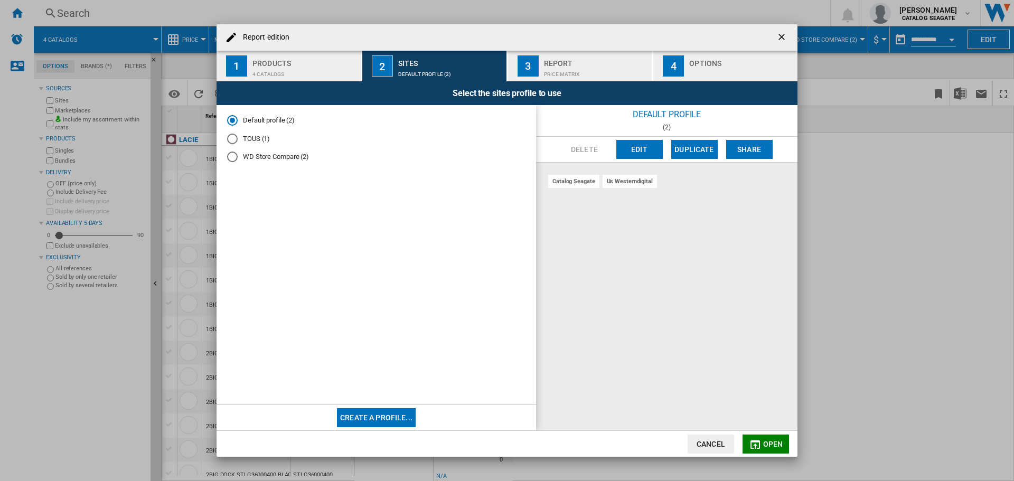
click at [227, 162] on div "Default profile (2) TOUS (1) WD Store Compare (2)" at bounding box center [377, 255] width 320 height 301
click at [234, 157] on div "WD Store Compare (2)" at bounding box center [232, 157] width 11 height 11
click at [282, 79] on button "1 Products 4 catalogs" at bounding box center [289, 66] width 145 height 31
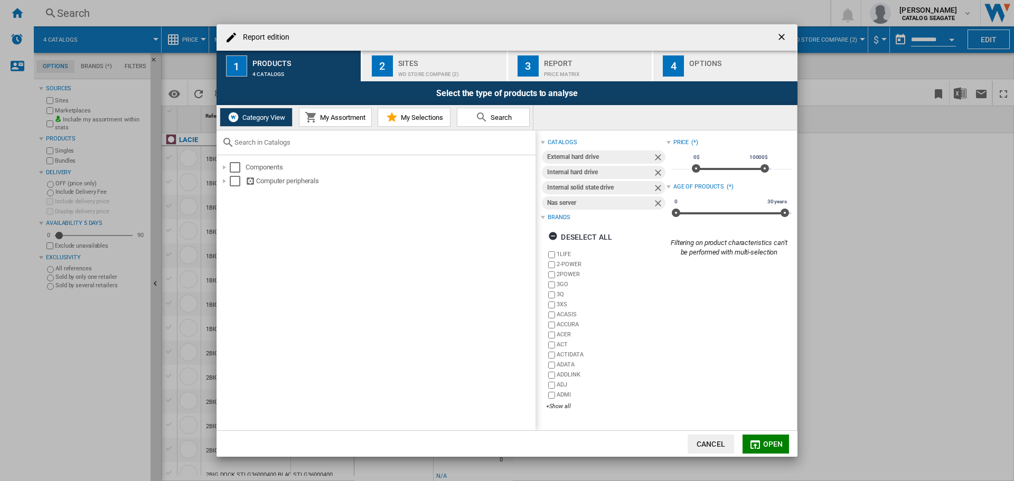
click at [423, 49] on div "Report edition" at bounding box center [507, 37] width 581 height 26
click at [431, 58] on div "Sites" at bounding box center [450, 60] width 104 height 11
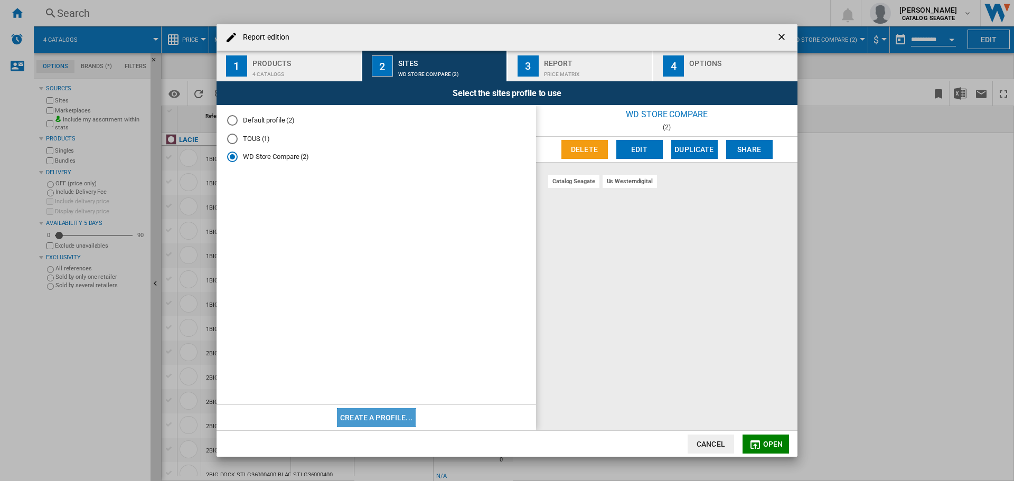
click at [373, 409] on button "Create a profile..." at bounding box center [376, 417] width 79 height 19
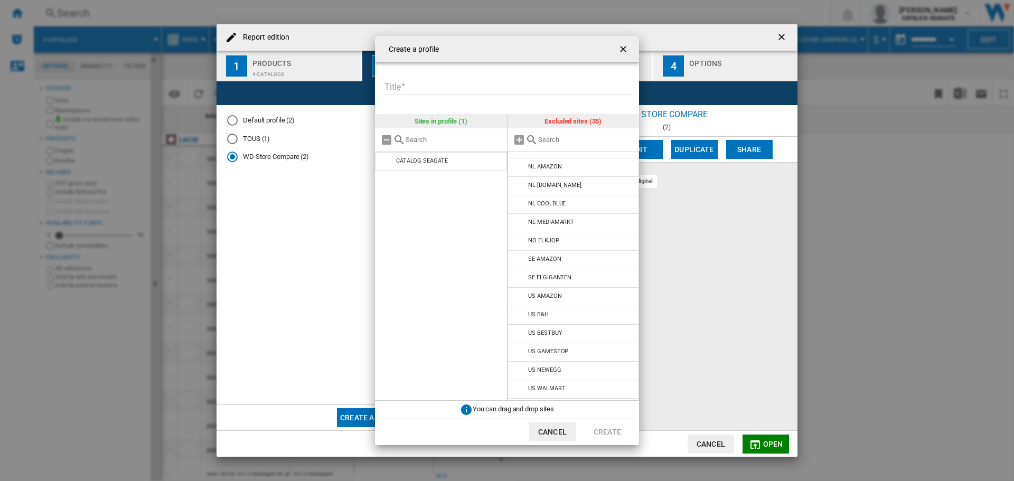
scroll to position [399, 0]
click at [567, 386] on li "US WESTERNDIGITAL" at bounding box center [574, 390] width 132 height 19
click at [518, 390] on md-icon "Create a ..." at bounding box center [519, 391] width 13 height 13
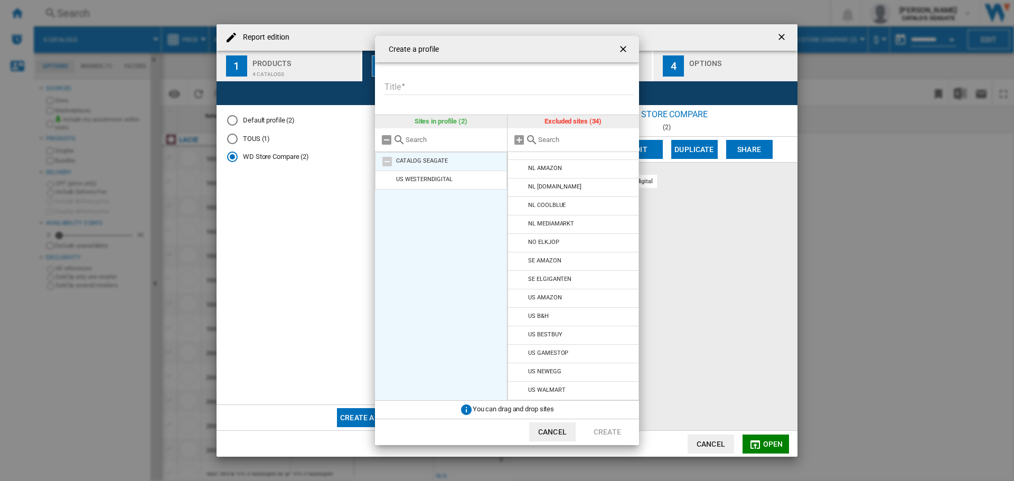
click at [464, 158] on li "CATALOG SEAGATE" at bounding box center [441, 161] width 132 height 19
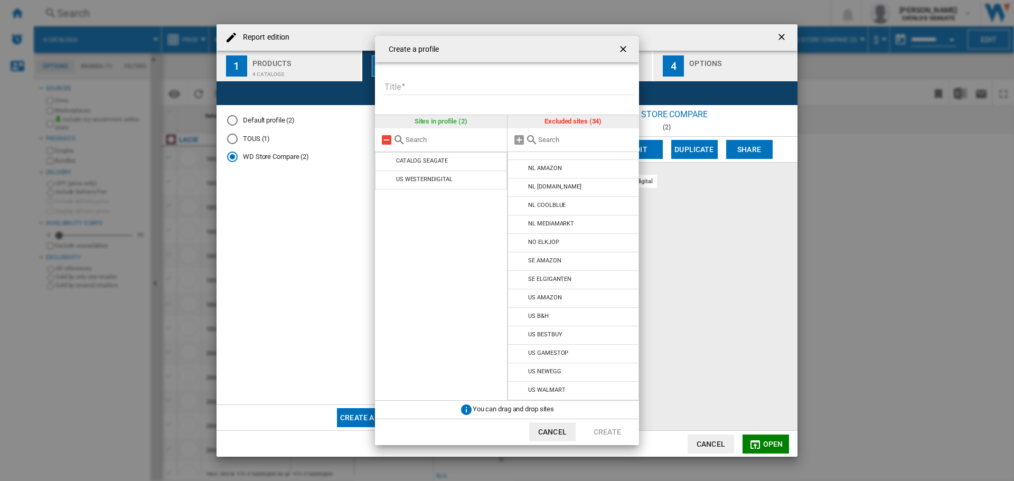
click at [385, 141] on md-icon "Create a ..." at bounding box center [386, 140] width 13 height 13
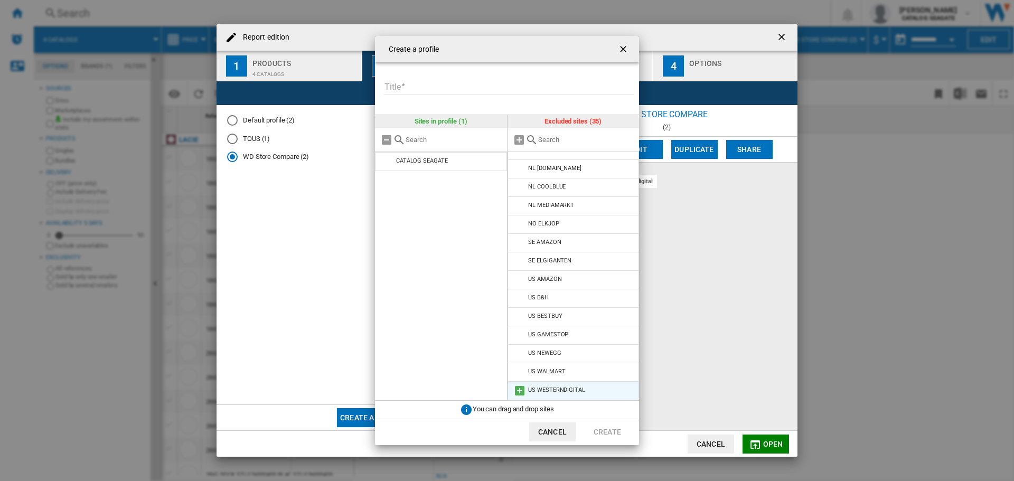
click at [581, 384] on li "US WESTERNDIGITAL" at bounding box center [574, 390] width 132 height 19
click at [519, 390] on md-icon "Create a ..." at bounding box center [519, 391] width 13 height 13
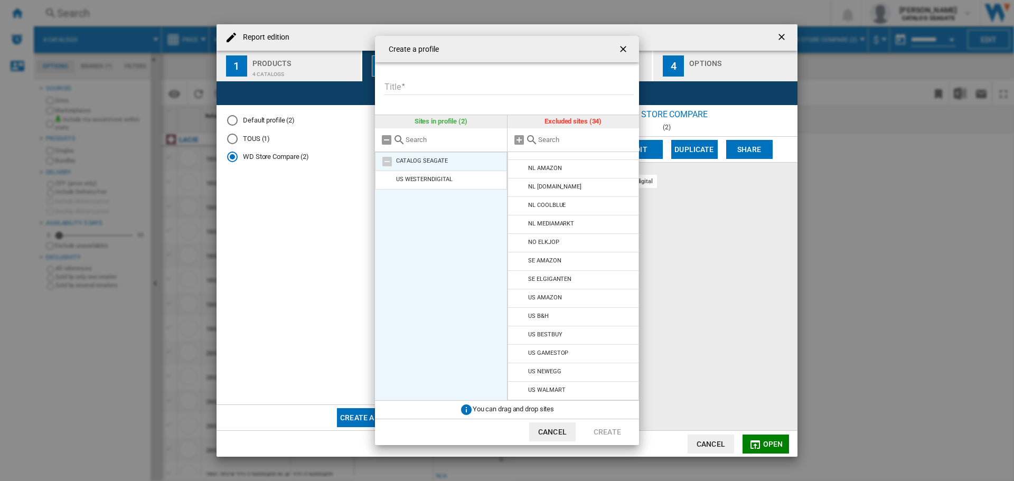
click at [391, 159] on md-icon "Create a ..." at bounding box center [387, 161] width 13 height 13
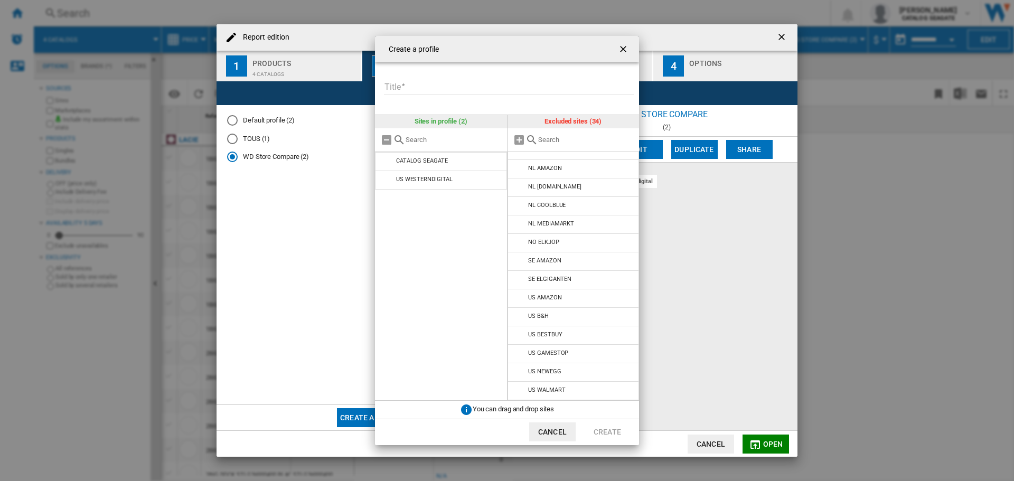
click at [629, 47] on ng-md-icon "getI18NText('BUTTONS.CLOSE_DIALOG')" at bounding box center [624, 50] width 13 height 13
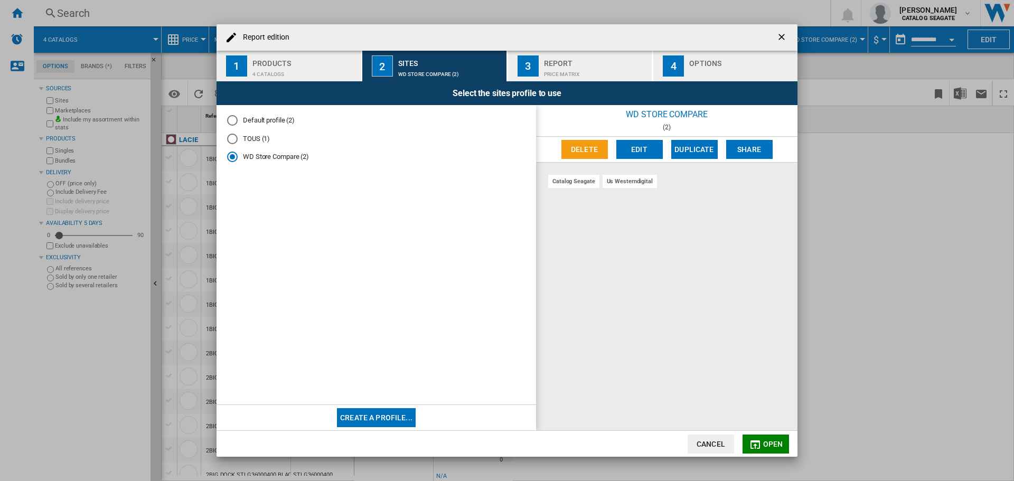
click at [784, 41] on ng-md-icon "getI18NText('BUTTONS.CLOSE_DIALOG')" at bounding box center [783, 38] width 13 height 13
